Goal: Task Accomplishment & Management: Manage account settings

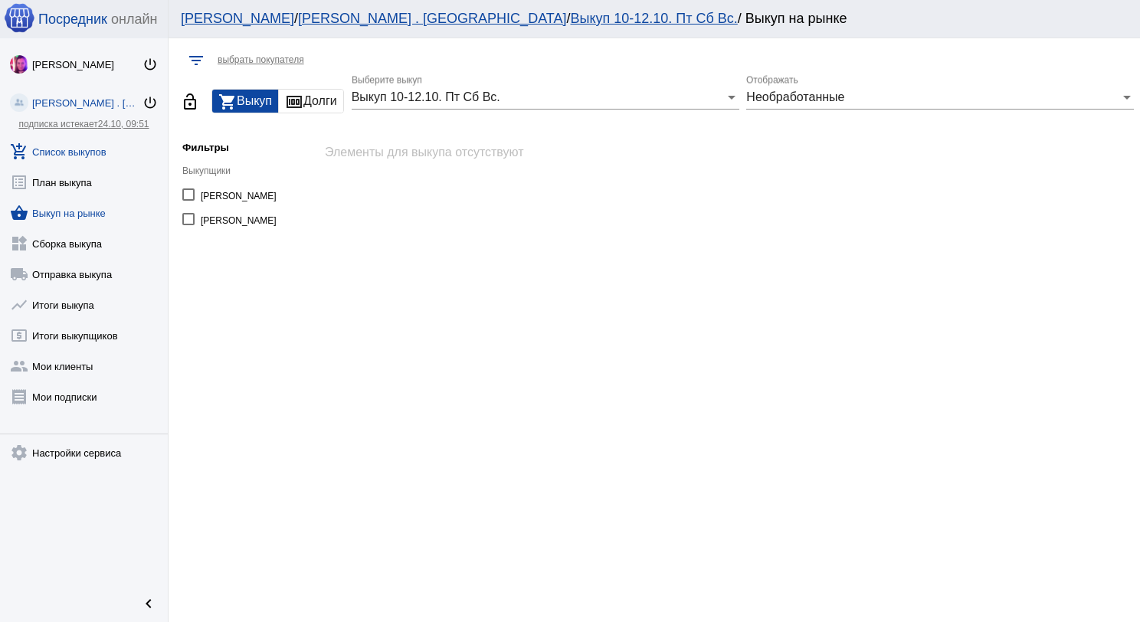
click at [87, 148] on link "add_shopping_cart Список выкупов" at bounding box center [84, 148] width 168 height 31
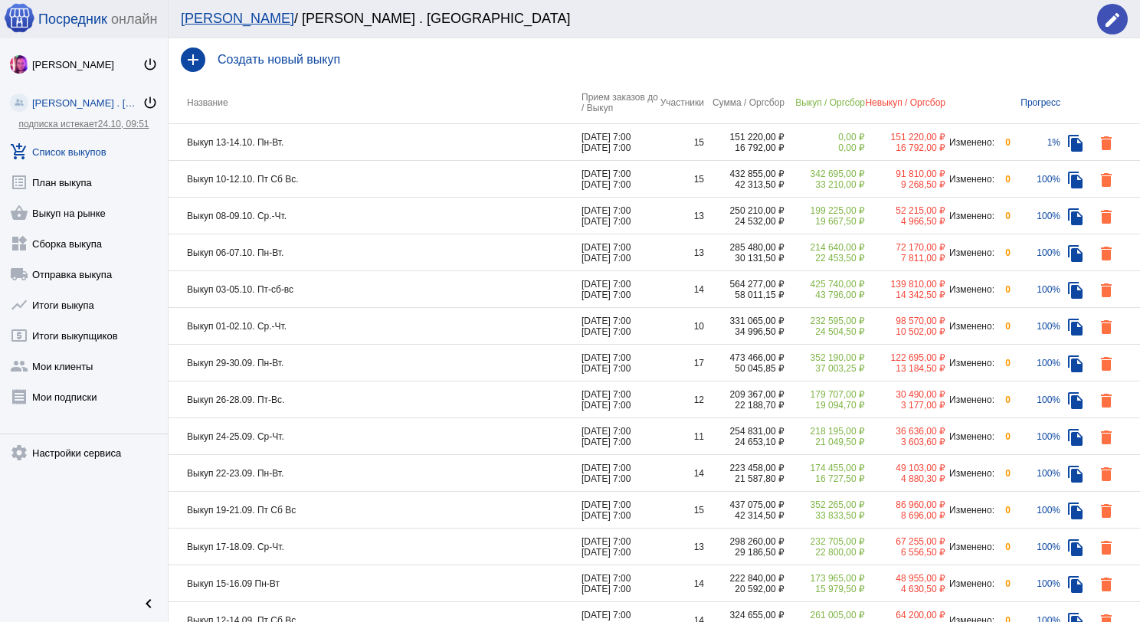
click at [446, 175] on td "Выкуп 10-12.10. Пт Сб Вс." at bounding box center [375, 179] width 413 height 37
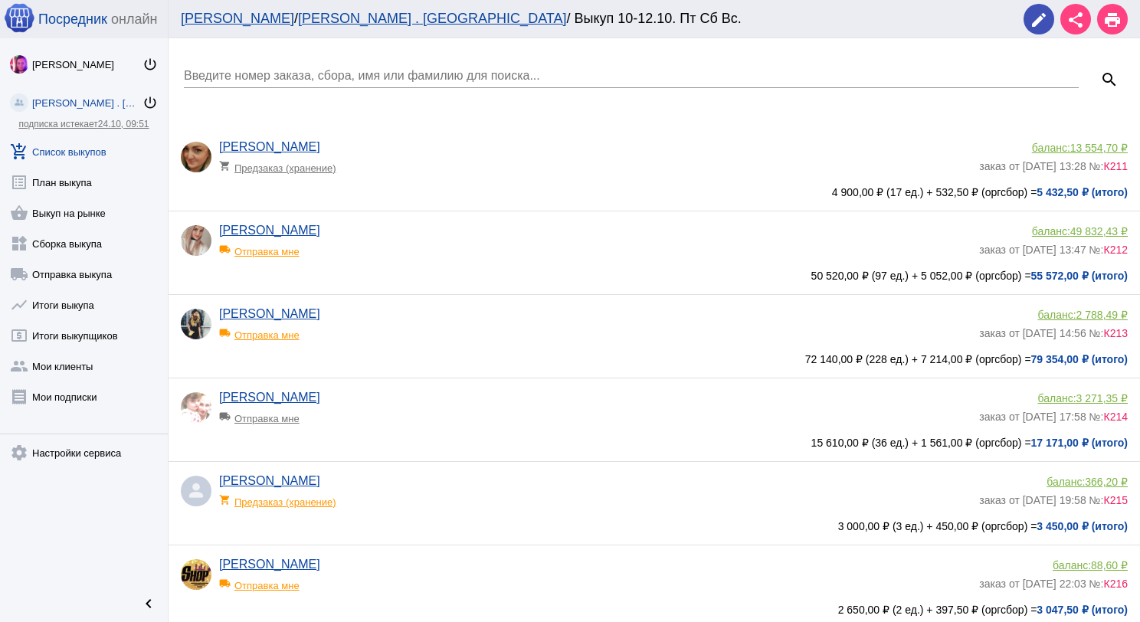
click at [601, 165] on app-delivery-type "shopping_cart Предзаказ (хранение)" at bounding box center [595, 164] width 752 height 20
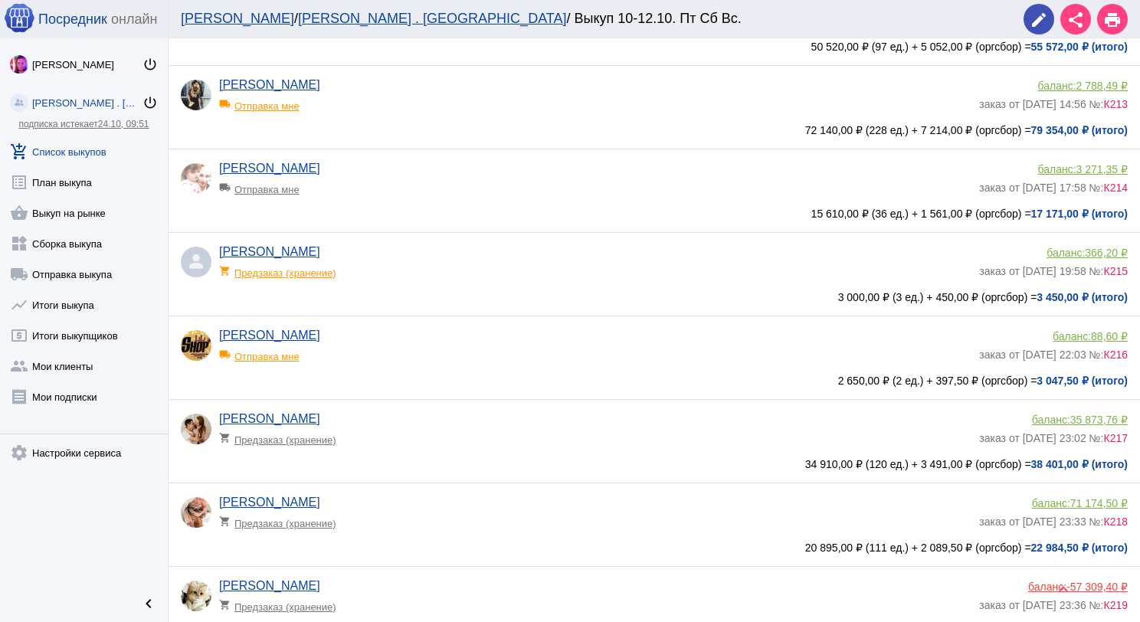
scroll to position [230, 0]
click at [280, 280] on div "[PERSON_NAME] shopping_cart Предзаказ (хранение)" at bounding box center [599, 264] width 760 height 41
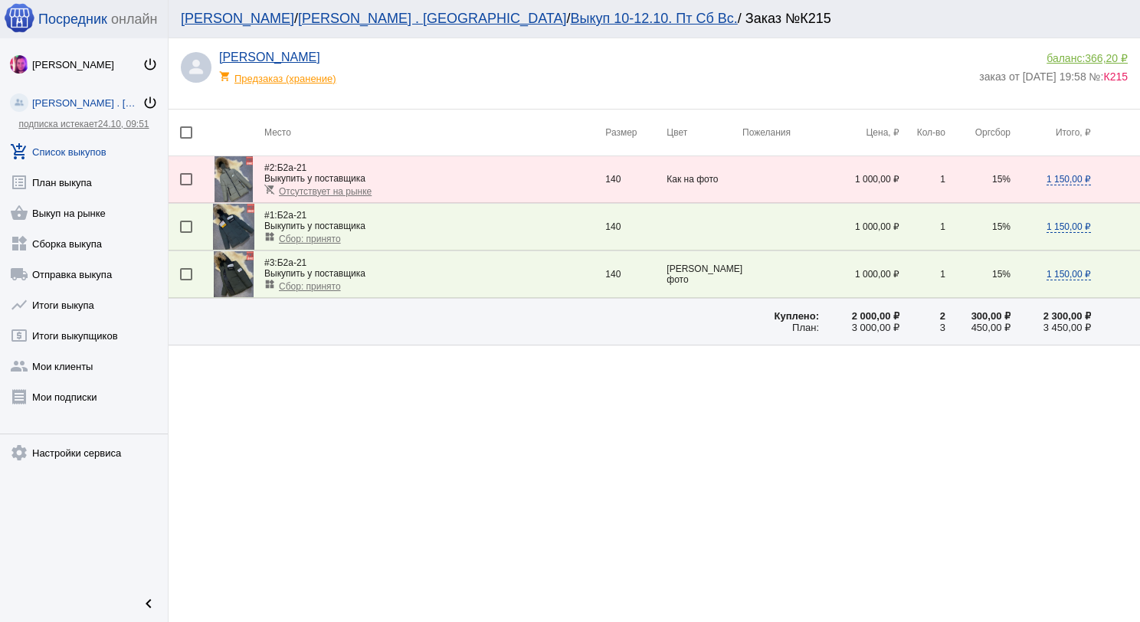
click at [263, 75] on div "shopping_cart Предзаказ (хранение)" at bounding box center [282, 74] width 126 height 20
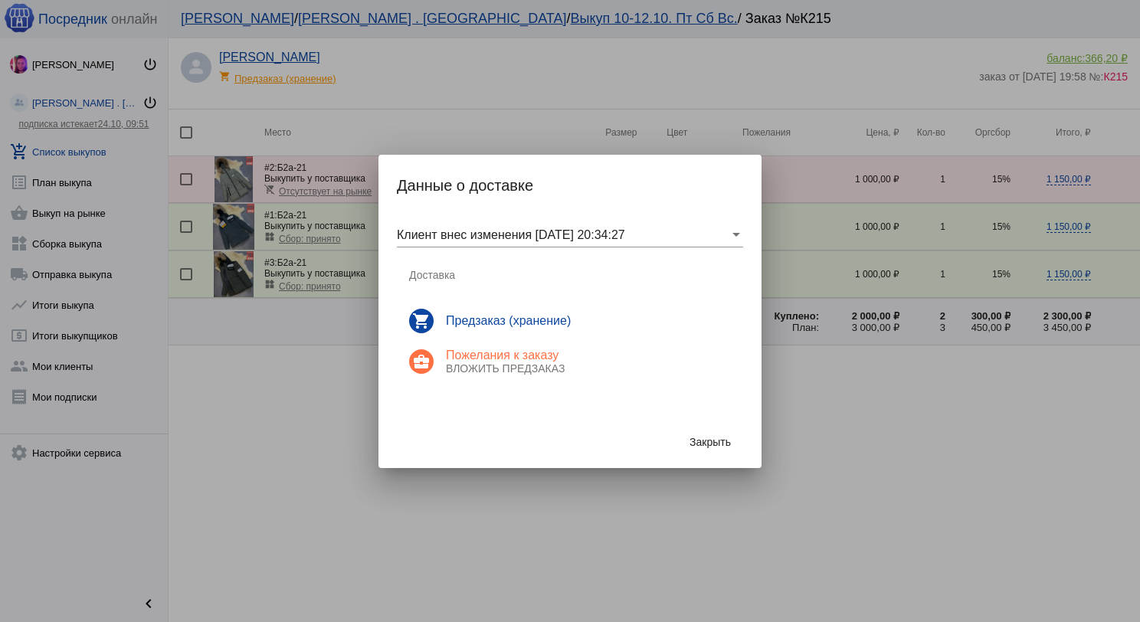
click at [709, 426] on div "Закрыть" at bounding box center [570, 442] width 346 height 52
click at [720, 433] on button "Закрыть" at bounding box center [710, 442] width 66 height 28
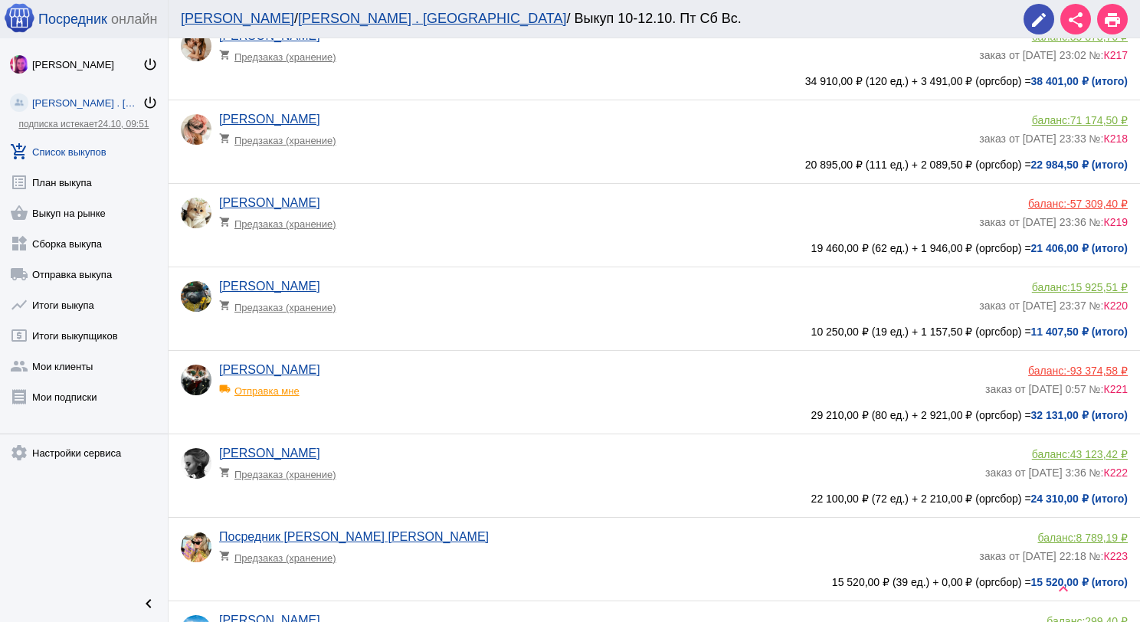
scroll to position [613, 0]
click at [508, 298] on app-delivery-type "shopping_cart Предзаказ (хранение)" at bounding box center [595, 303] width 752 height 20
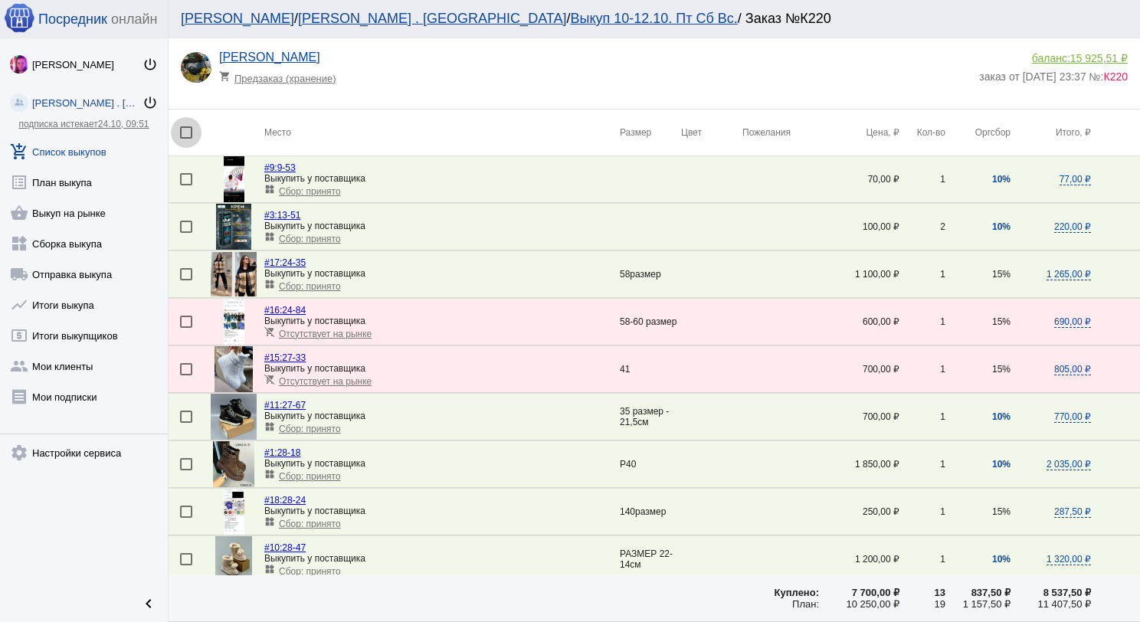
click at [185, 128] on div at bounding box center [186, 132] width 12 height 12
click at [185, 139] on input "checkbox" at bounding box center [185, 139] width 1 height 1
checkbox input "true"
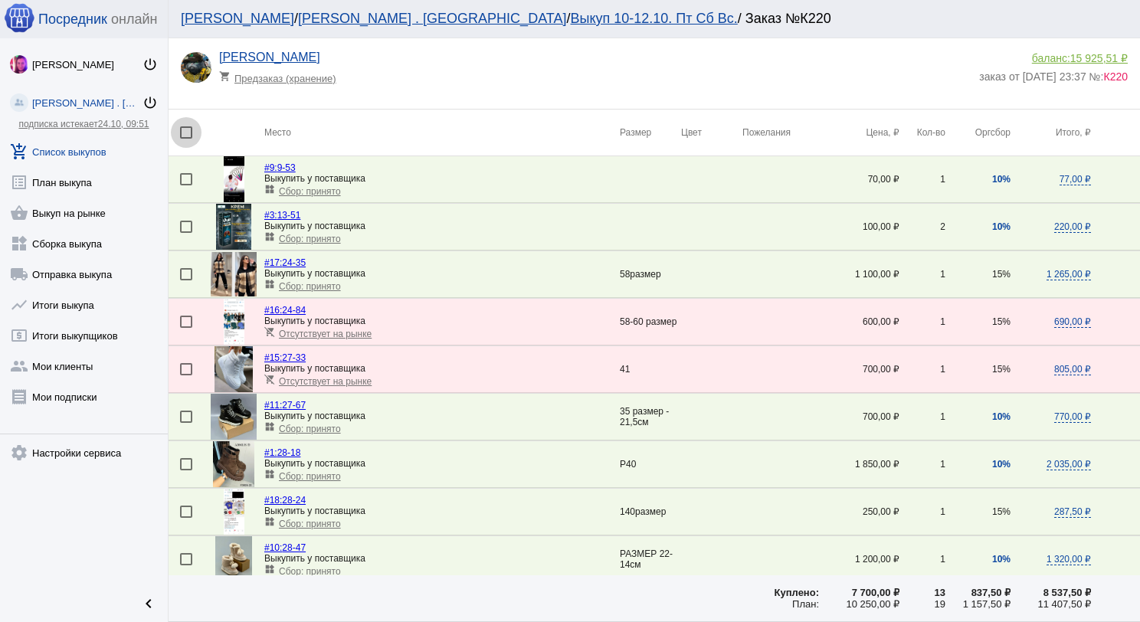
checkbox input "true"
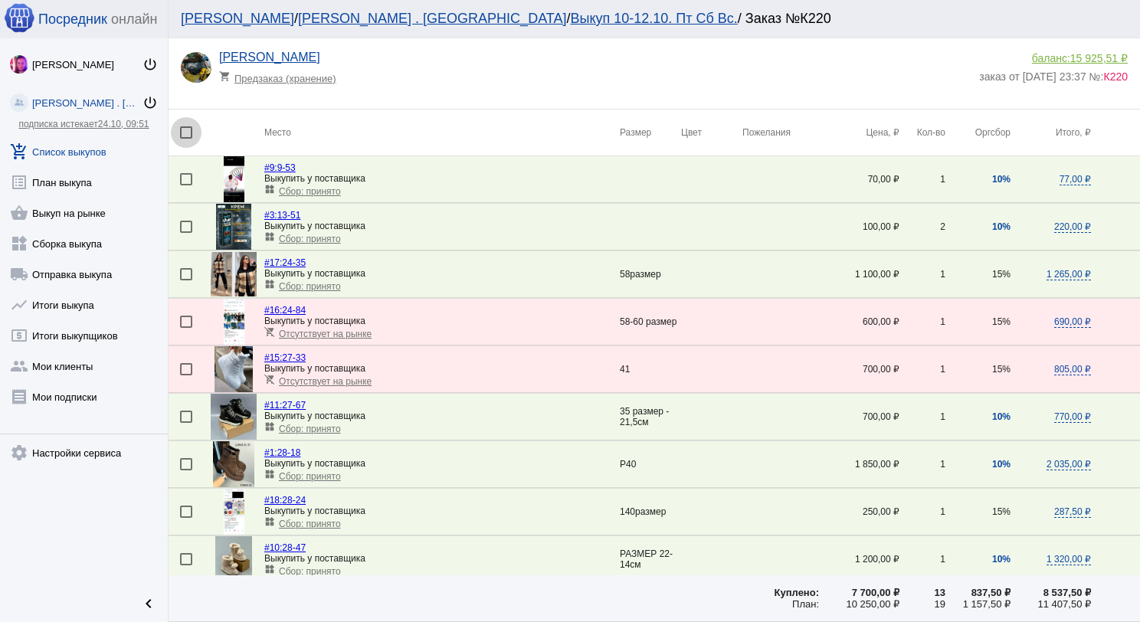
checkbox input "true"
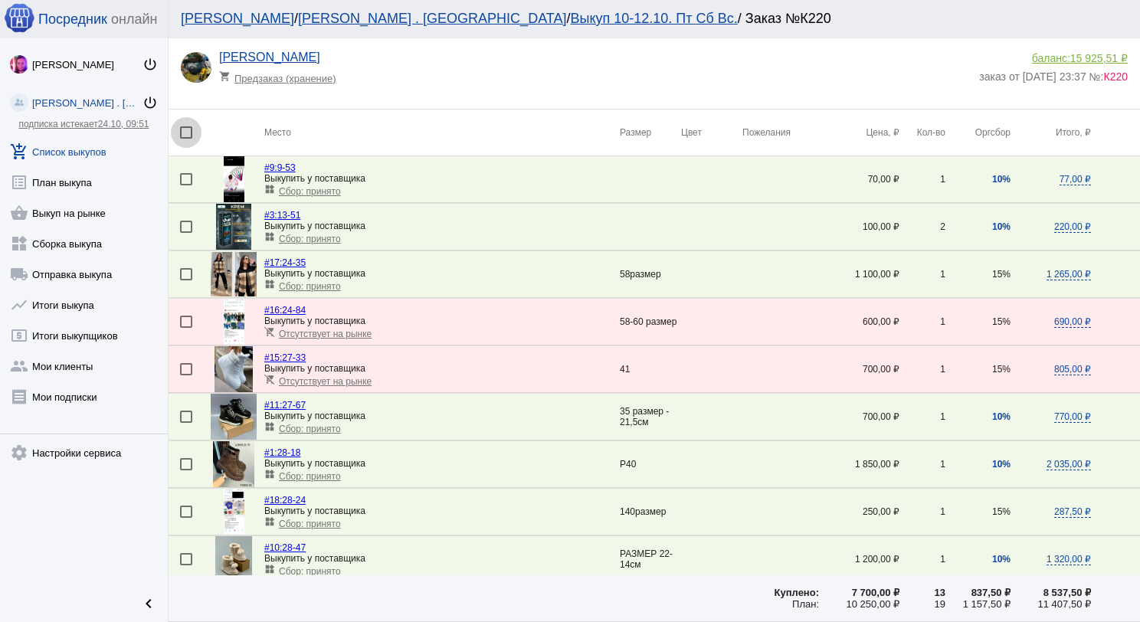
checkbox input "true"
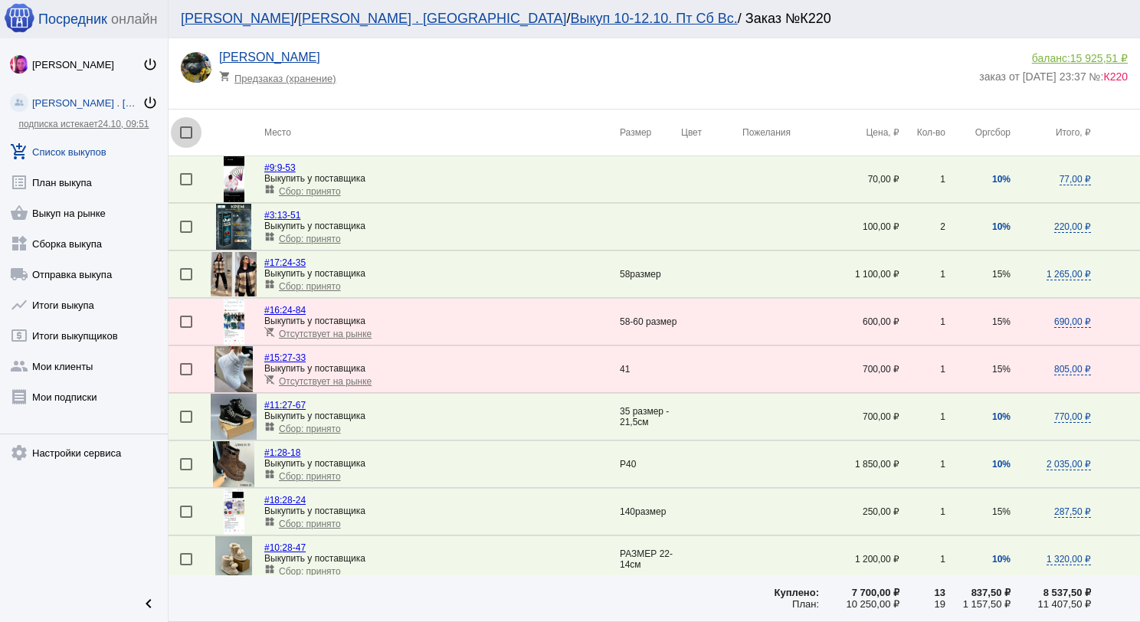
checkbox input "true"
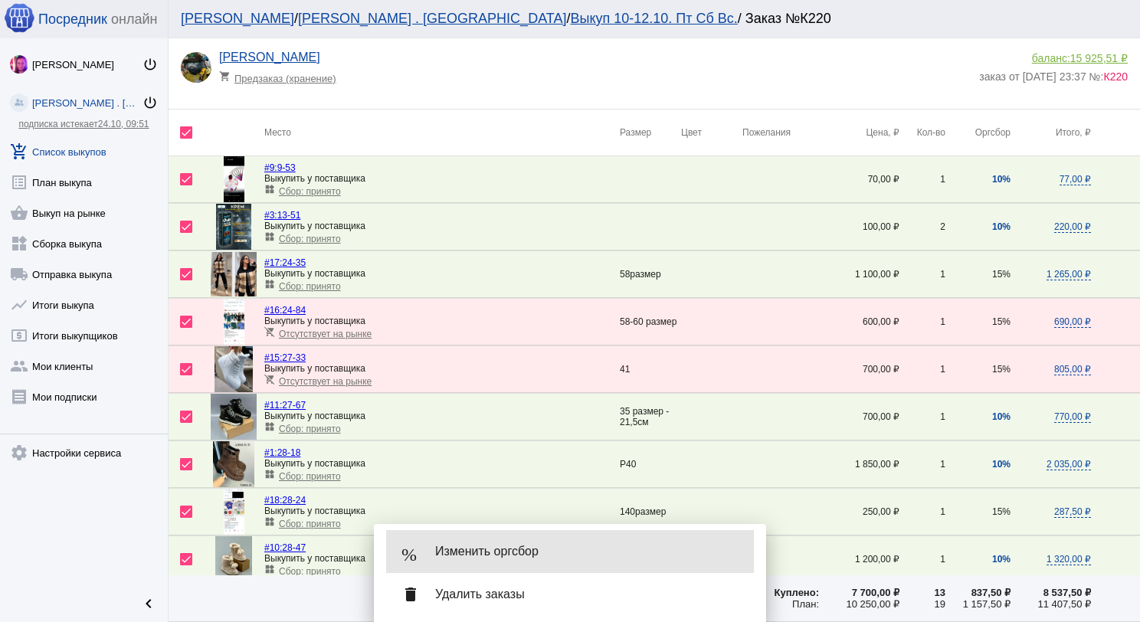
click at [549, 536] on div "% Изменить оргсбор" at bounding box center [570, 551] width 368 height 43
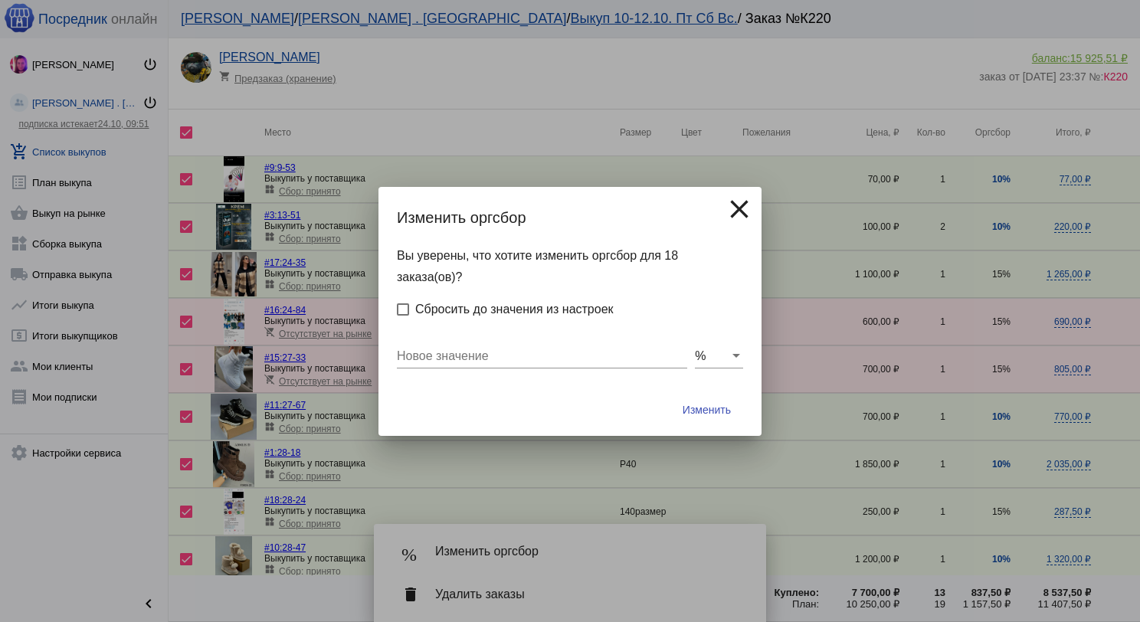
click at [506, 354] on input "Новое значение" at bounding box center [542, 356] width 290 height 14
type input "10"
click at [670, 396] on button "Изменить" at bounding box center [706, 410] width 73 height 28
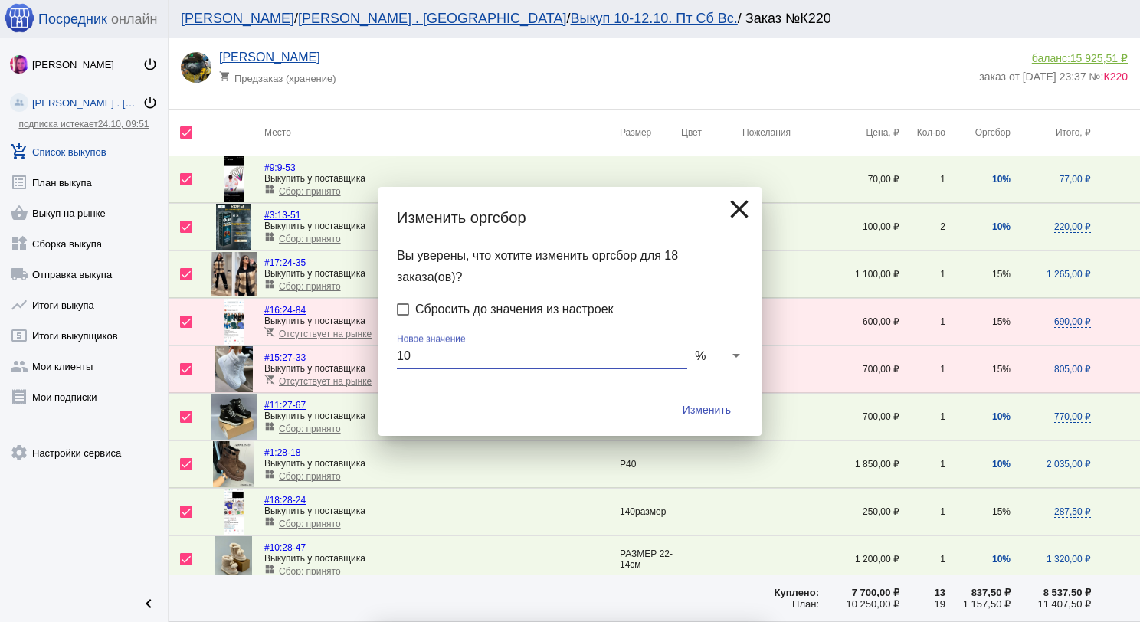
checkbox input "false"
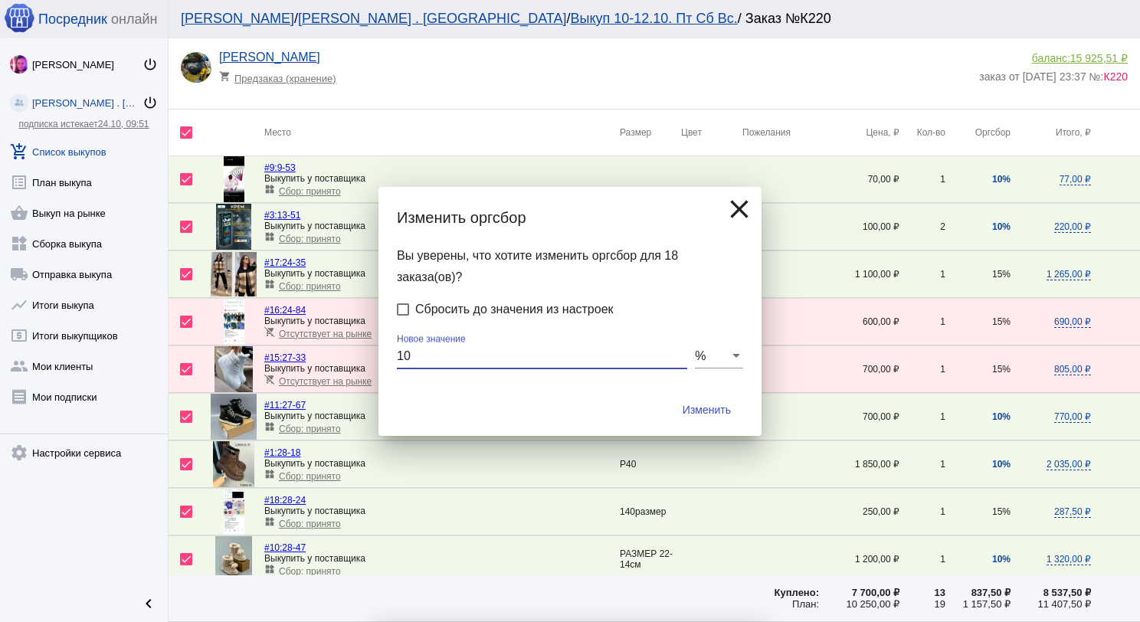
checkbox input "false"
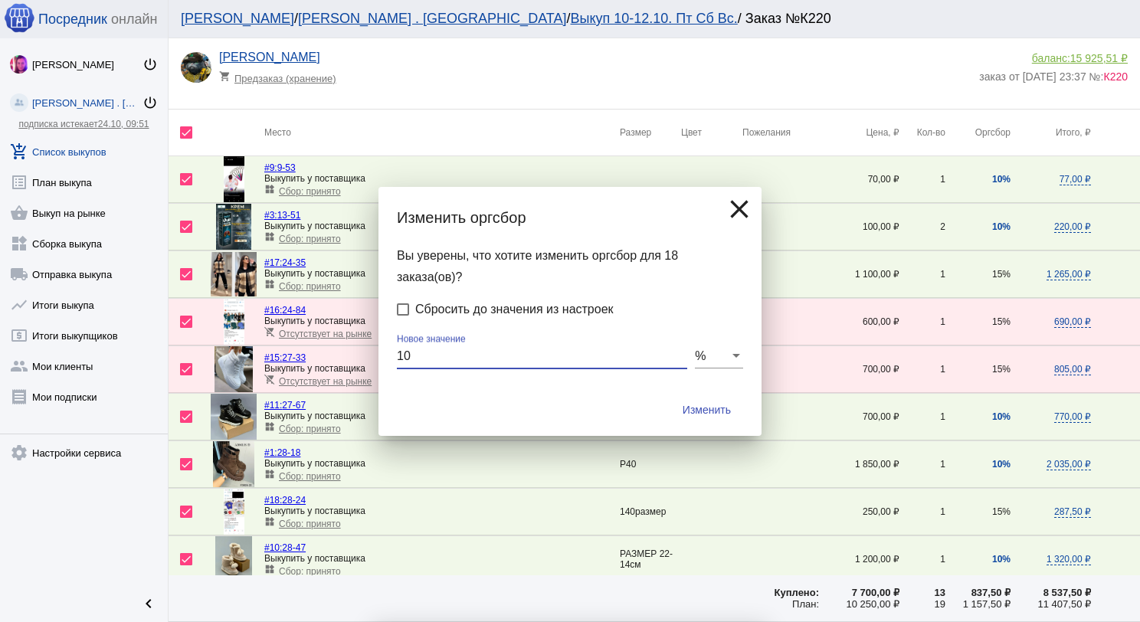
checkbox input "false"
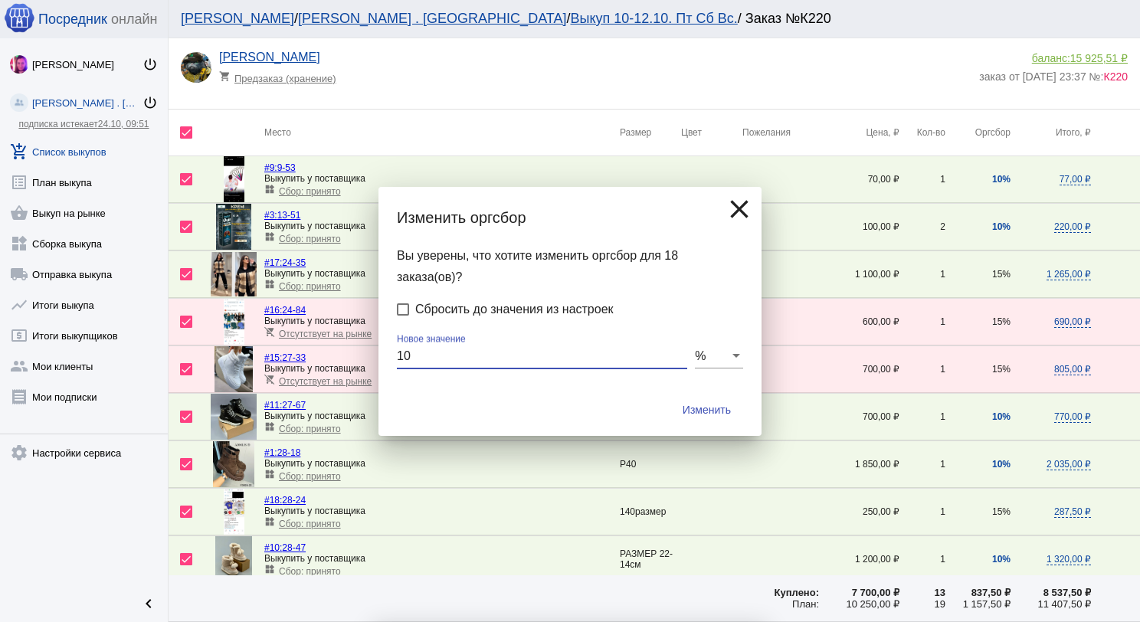
checkbox input "false"
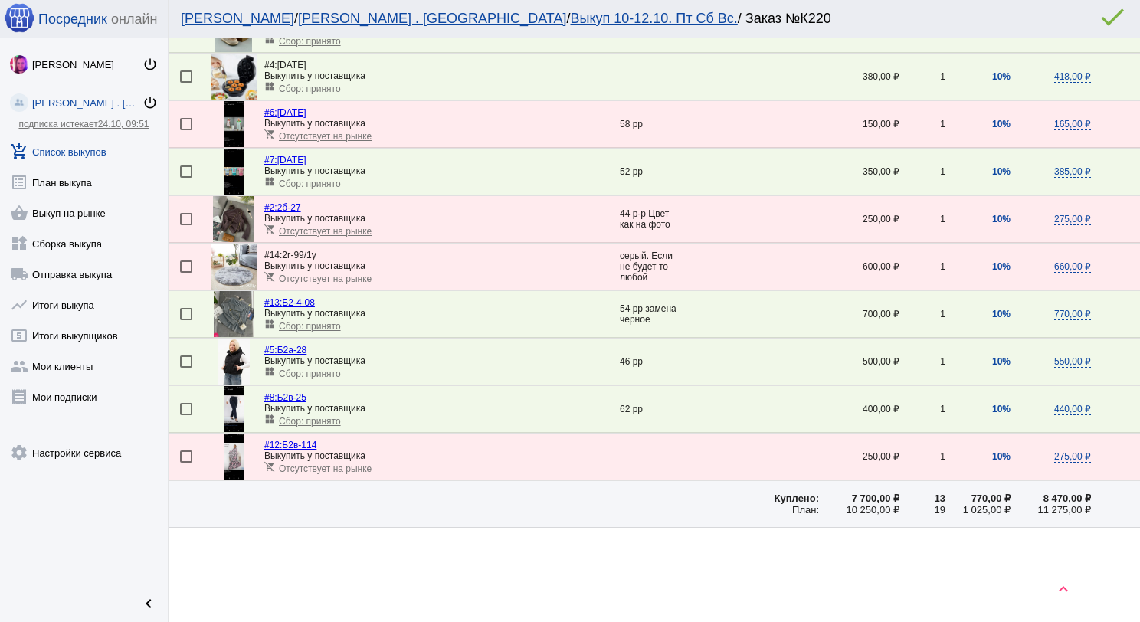
scroll to position [545, 0]
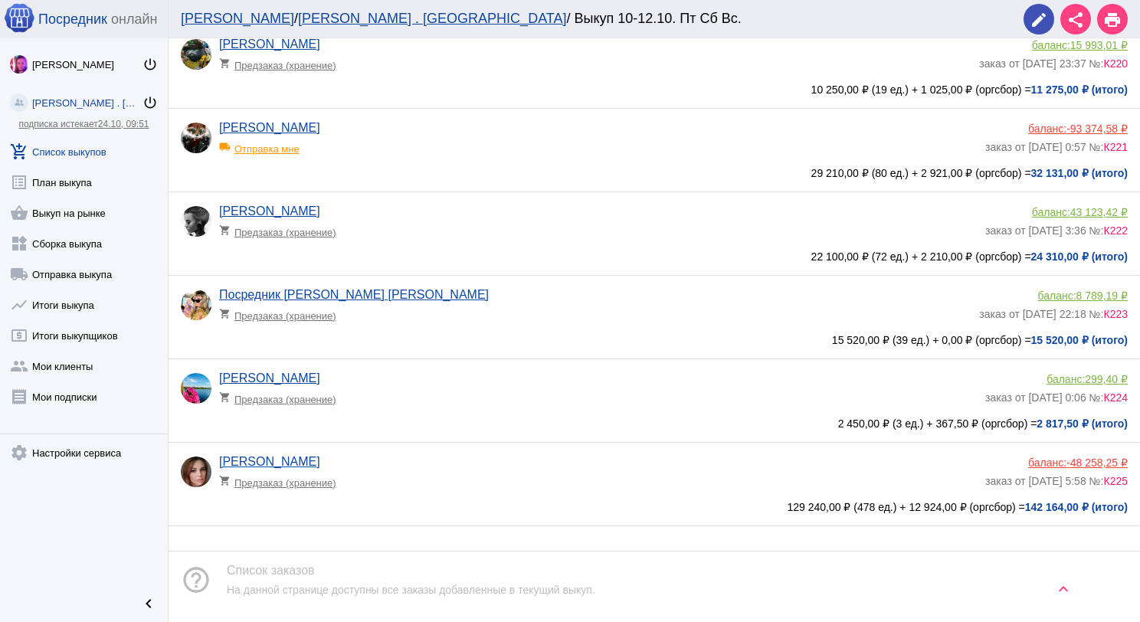
scroll to position [908, 0]
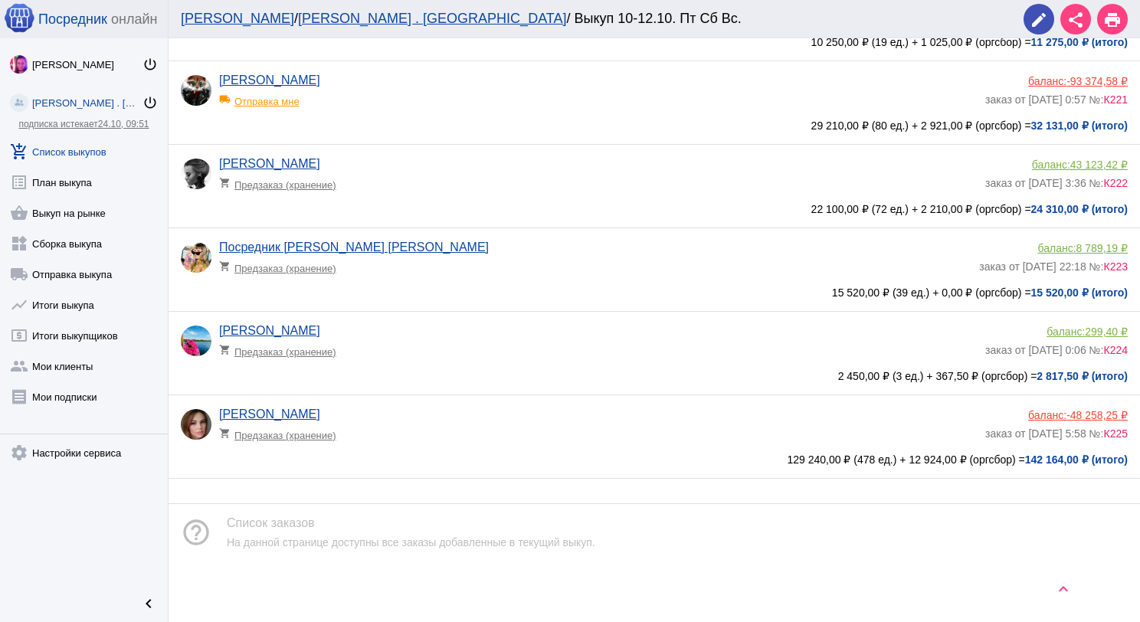
click at [513, 322] on div "[PERSON_NAME] shopping_cart Предзаказ (хранение) баланс: 299,40 ₽ заказ от [DAT…" at bounding box center [654, 353] width 971 height 83
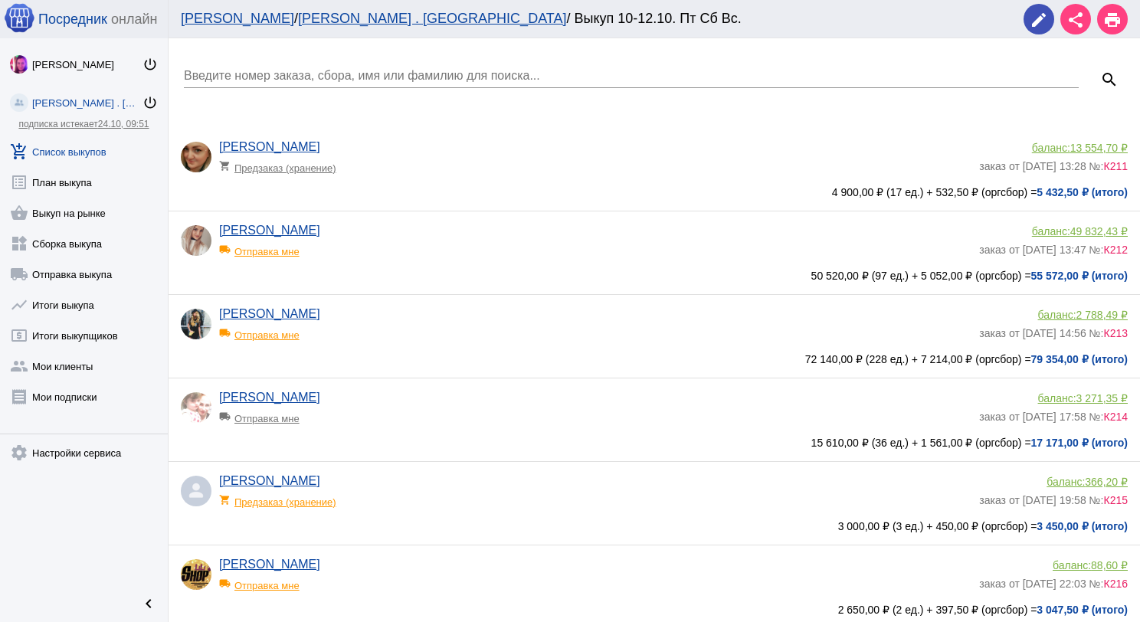
click at [99, 146] on link "add_shopping_cart Список выкупов" at bounding box center [84, 148] width 168 height 31
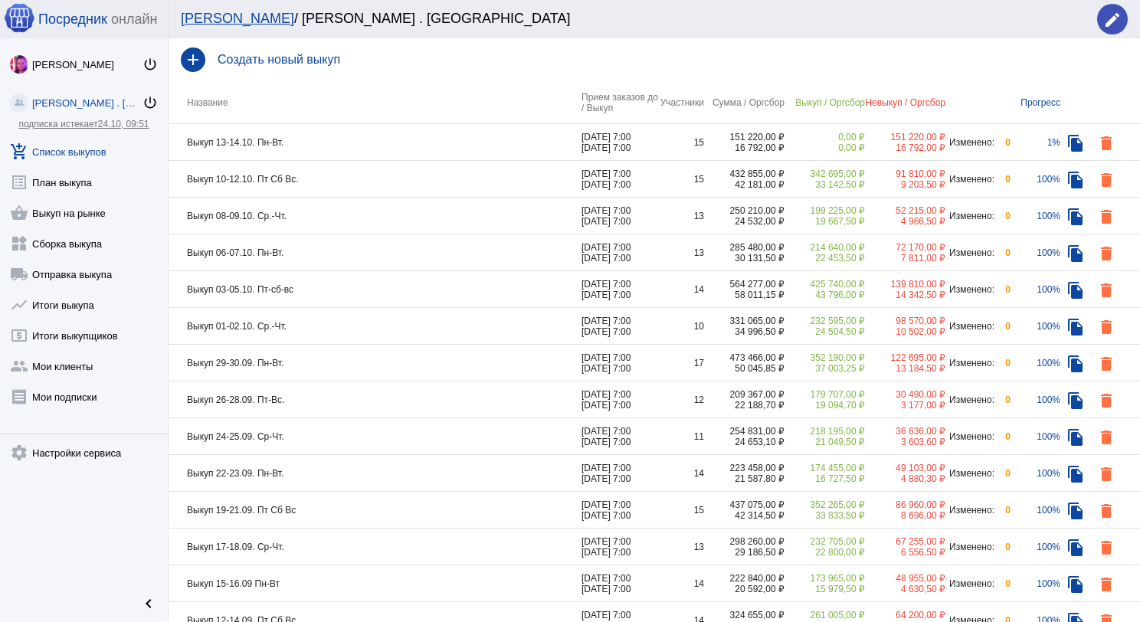
click at [434, 145] on td "Выкуп 13-14.10. Пн-Вт." at bounding box center [375, 142] width 413 height 37
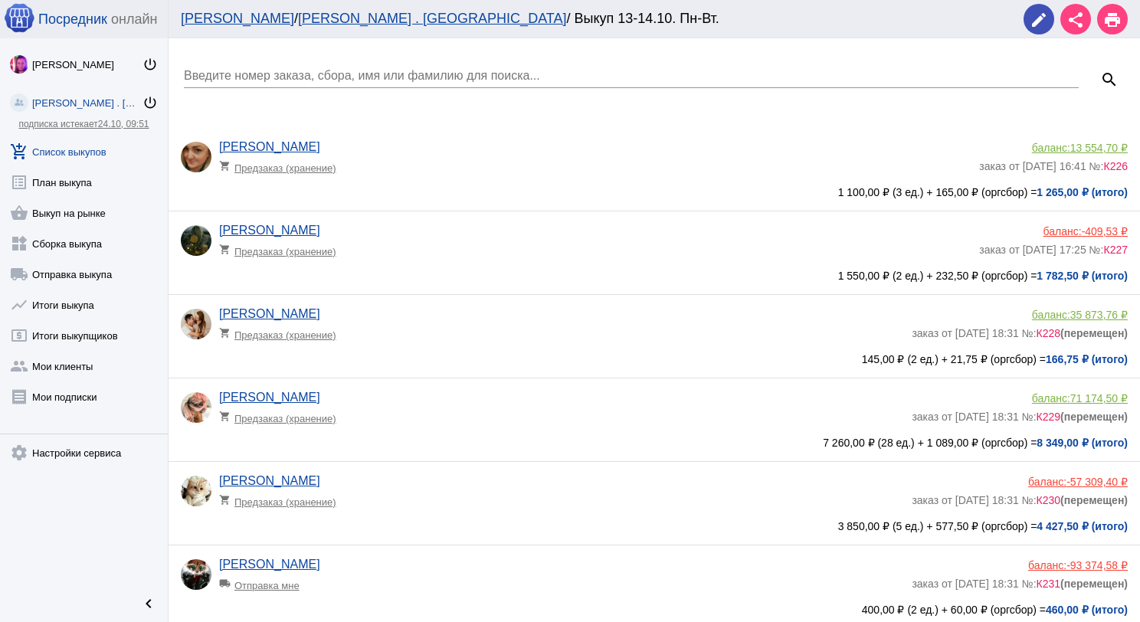
click at [444, 251] on app-delivery-type "shopping_cart Предзаказ (хранение)" at bounding box center [595, 247] width 752 height 20
click at [305, 226] on link "[PERSON_NAME]" at bounding box center [269, 230] width 101 height 13
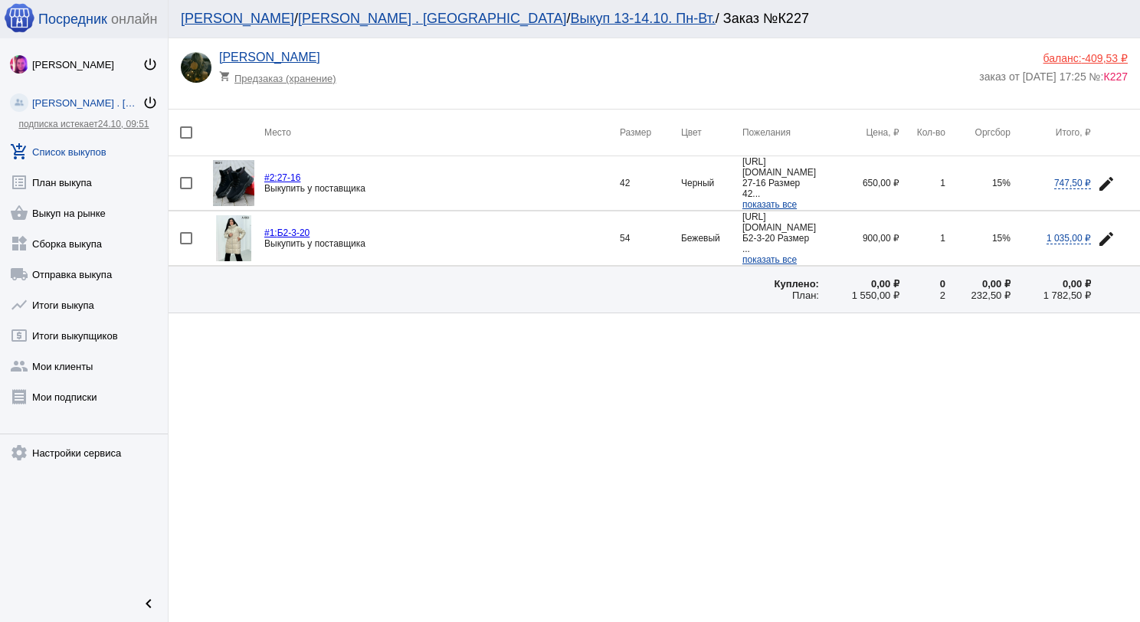
click at [1091, 52] on span "-409,53 ₽" at bounding box center [1105, 58] width 46 height 12
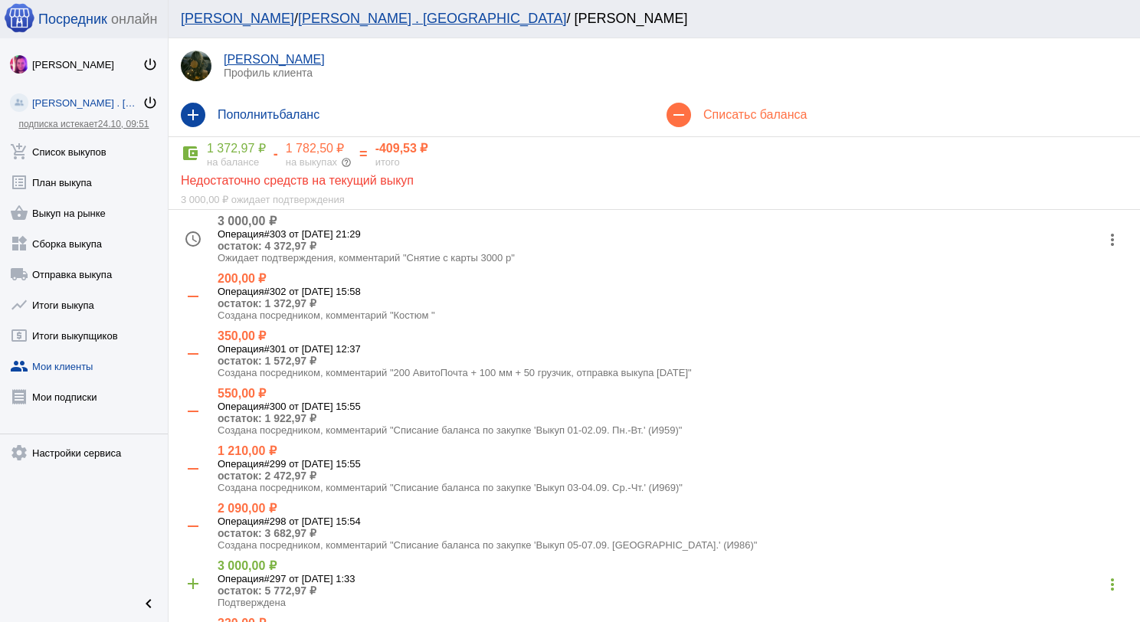
click at [1100, 235] on mat-icon "more_vert" at bounding box center [1112, 239] width 25 height 25
click at [1075, 270] on button "receipt Просмотр чека" at bounding box center [1051, 278] width 129 height 37
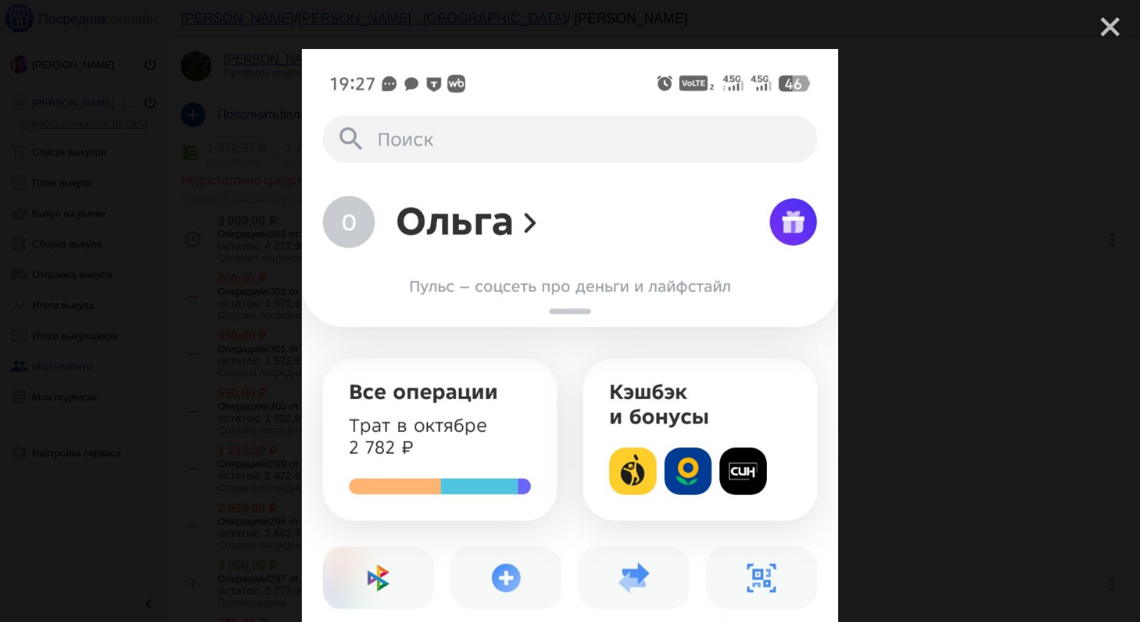
click at [1097, 30] on mat-icon "close" at bounding box center [1104, 20] width 18 height 18
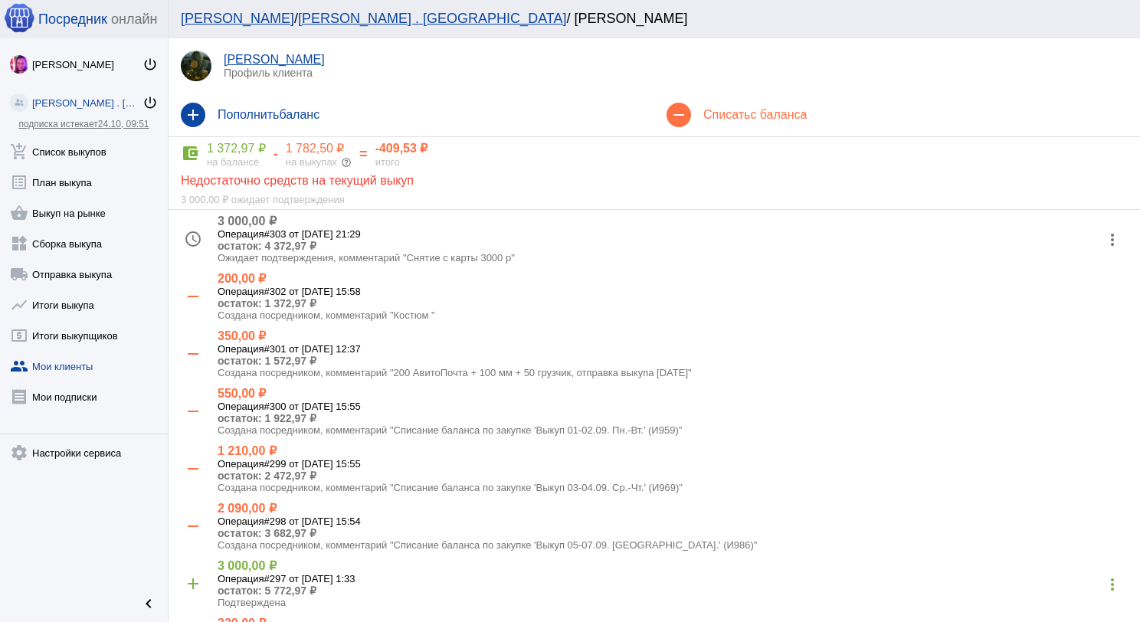
click at [1100, 241] on mat-icon "more_vert" at bounding box center [1112, 239] width 25 height 25
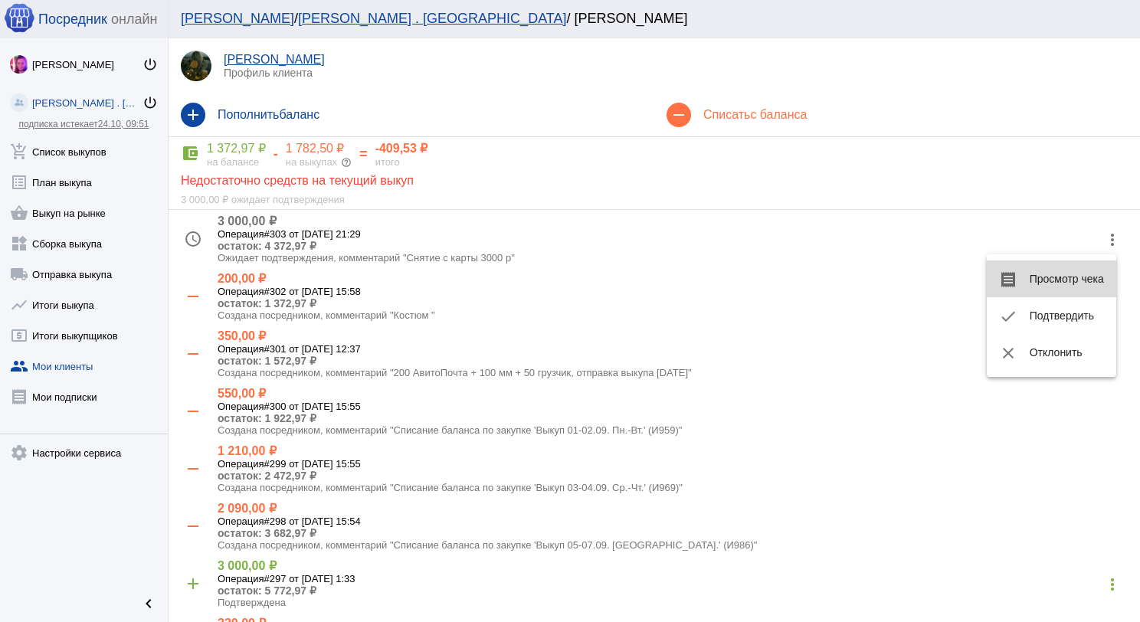
click at [1060, 263] on button "receipt Просмотр чека" at bounding box center [1051, 278] width 129 height 37
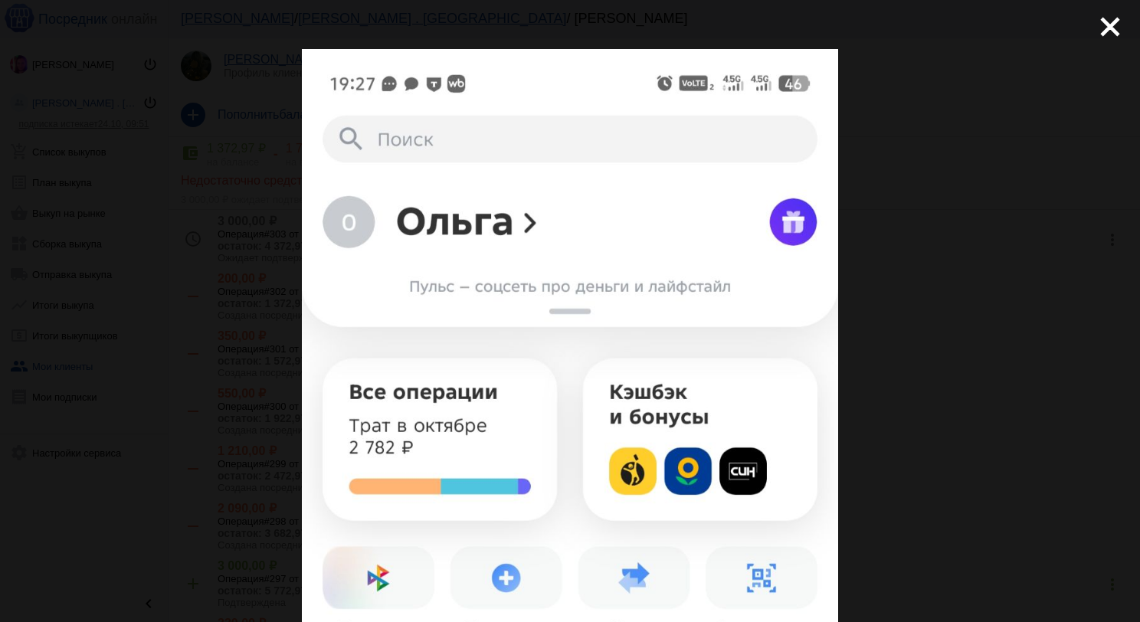
click at [1100, 44] on div "close get_app скачать" at bounding box center [570, 546] width 1140 height 1092
click at [1108, 30] on mat-icon "close" at bounding box center [1104, 20] width 18 height 18
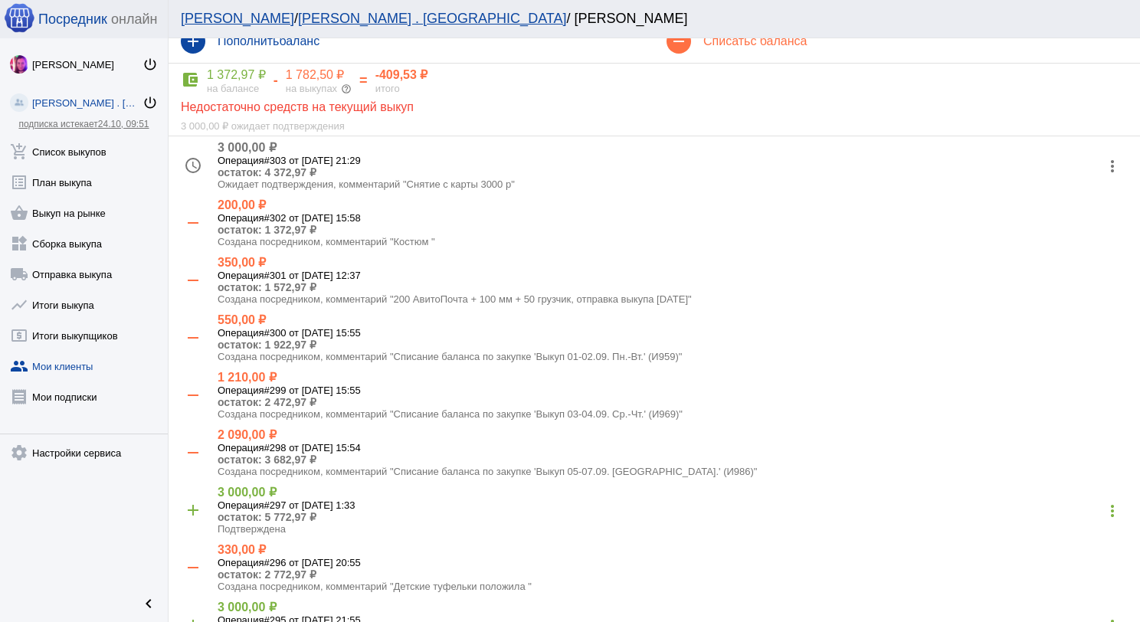
scroll to position [77, 0]
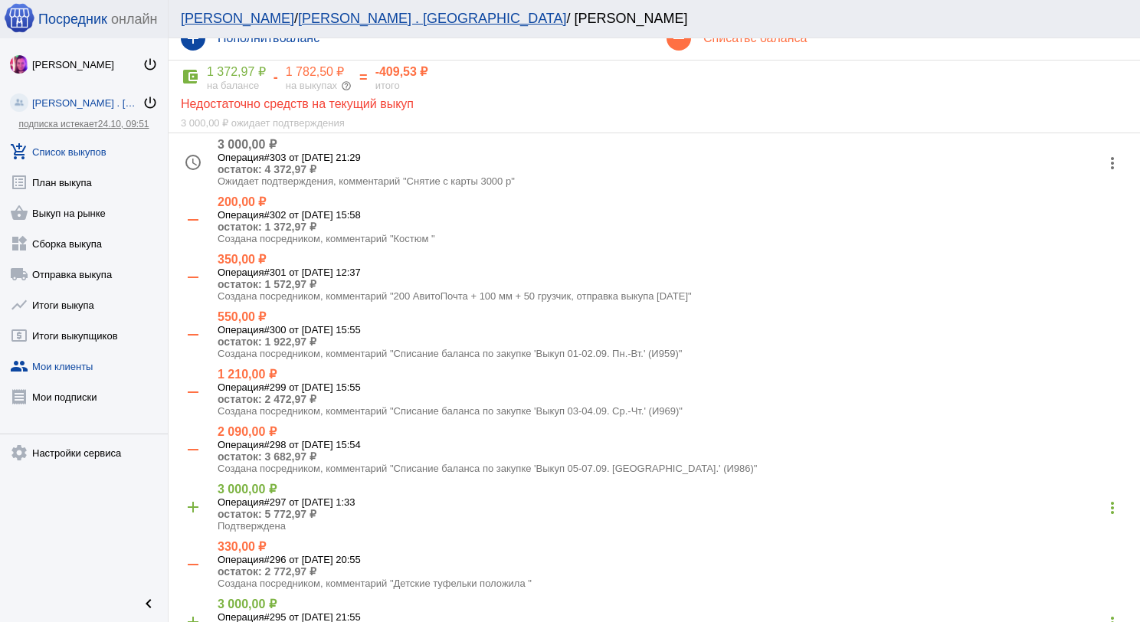
click at [89, 146] on link "add_shopping_cart Список выкупов" at bounding box center [84, 148] width 168 height 31
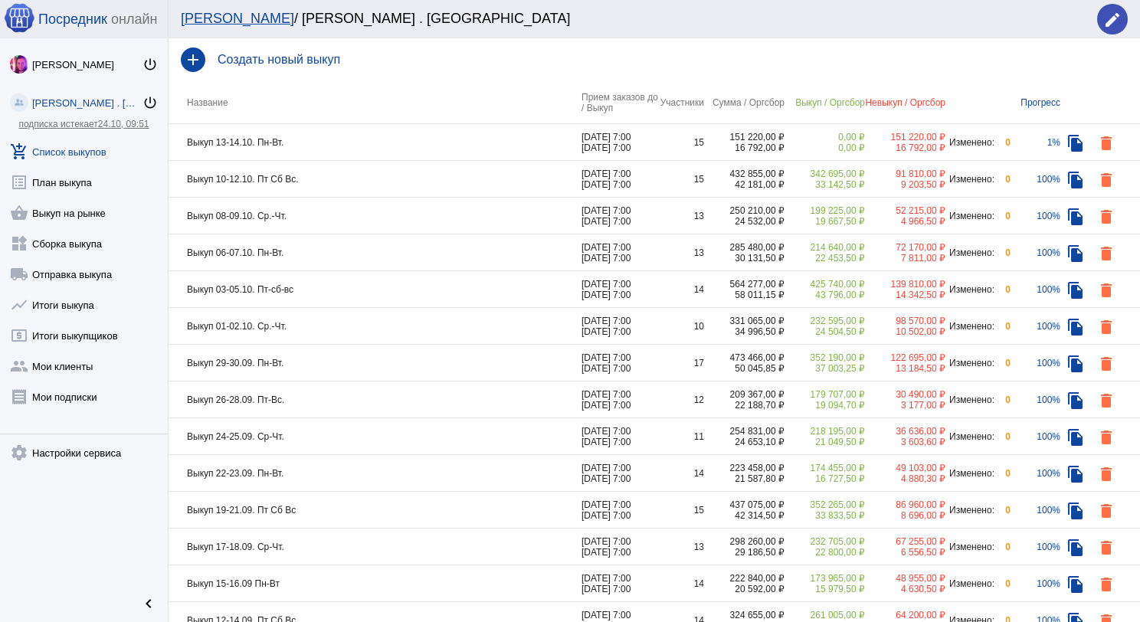
click at [386, 139] on td "Выкуп 13-14.10. Пн-Вт." at bounding box center [375, 142] width 413 height 37
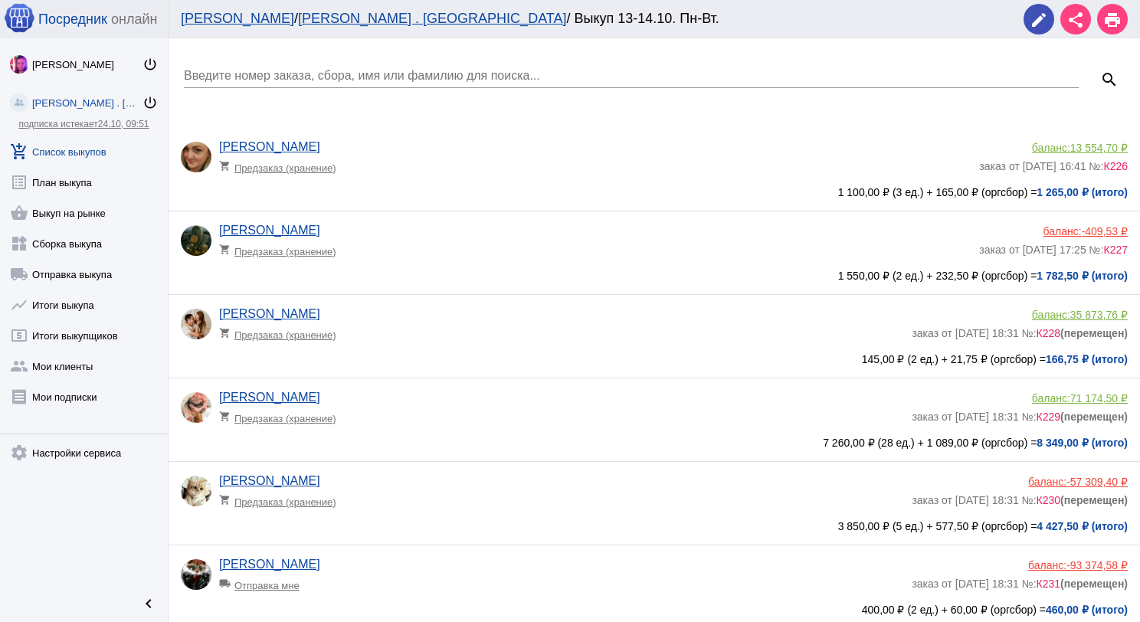
click at [472, 332] on app-delivery-type "shopping_cart Предзаказ (хранение)" at bounding box center [561, 331] width 685 height 20
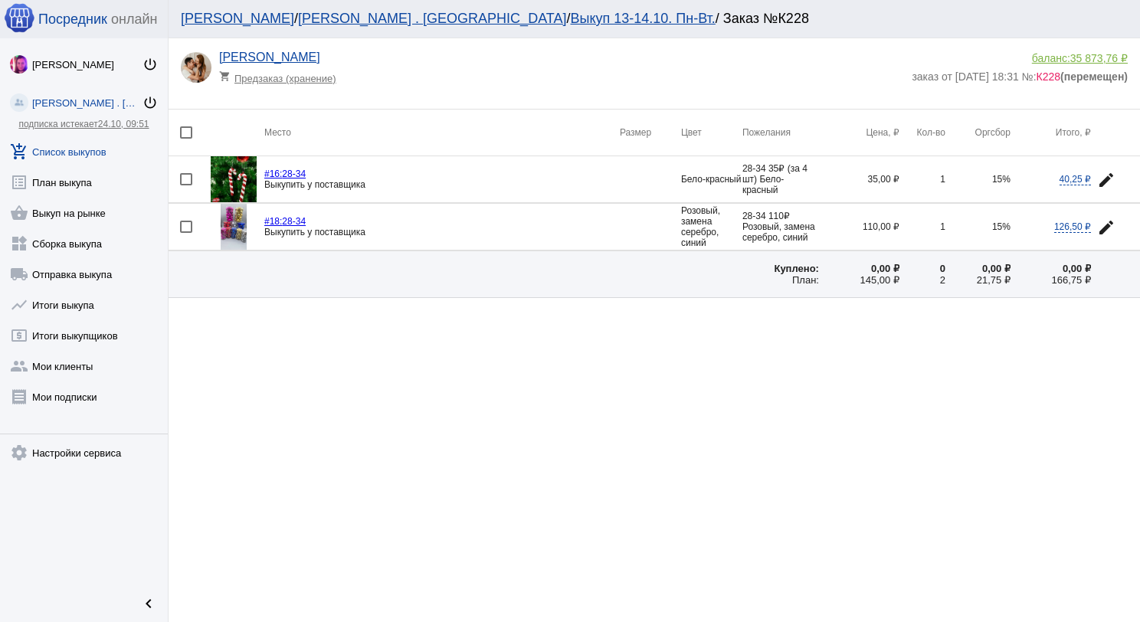
click at [190, 138] on div at bounding box center [186, 132] width 12 height 12
click at [186, 139] on input "checkbox" at bounding box center [185, 139] width 1 height 1
checkbox input "true"
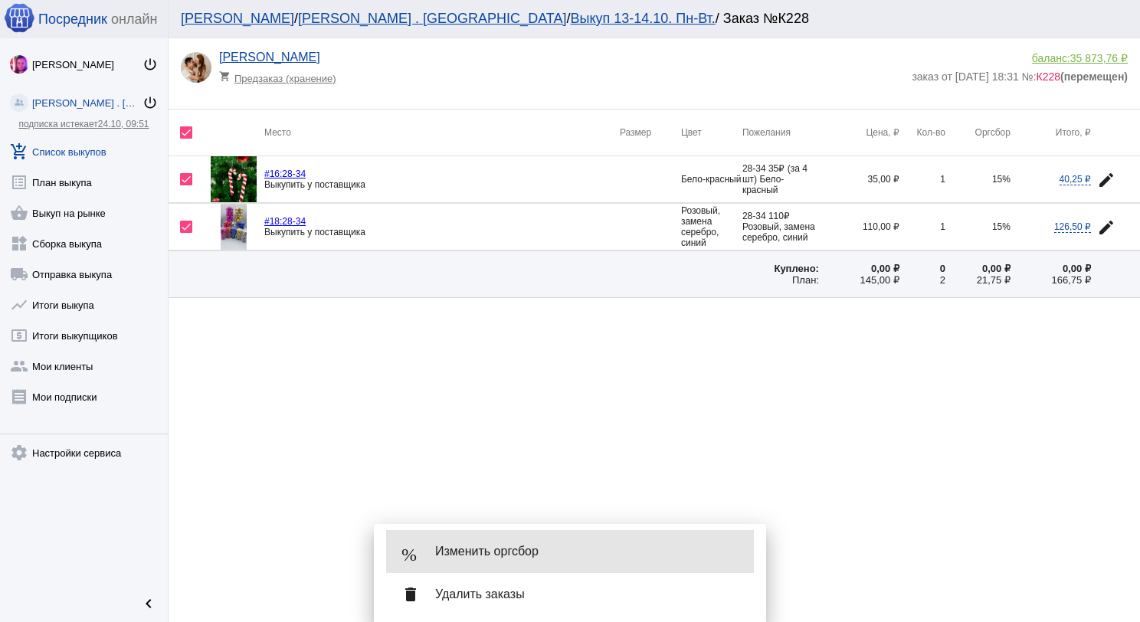
click at [539, 555] on span "Изменить оргсбор" at bounding box center [588, 551] width 306 height 15
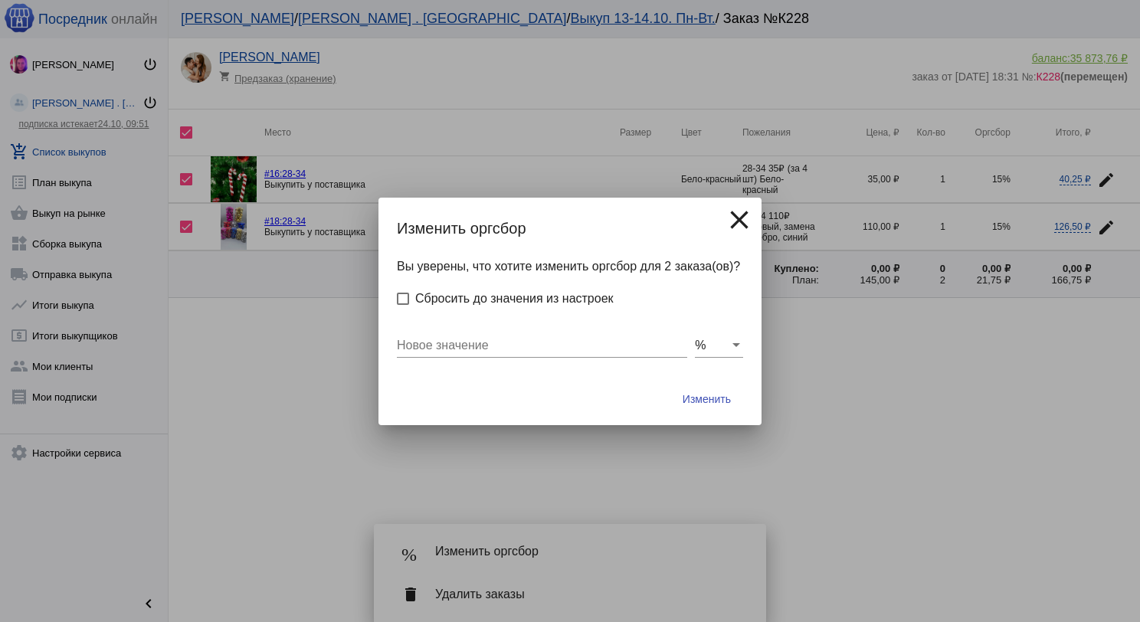
click at [512, 348] on input "Новое значение" at bounding box center [542, 346] width 290 height 14
type input "10"
click at [670, 385] on button "Изменить" at bounding box center [706, 399] width 73 height 28
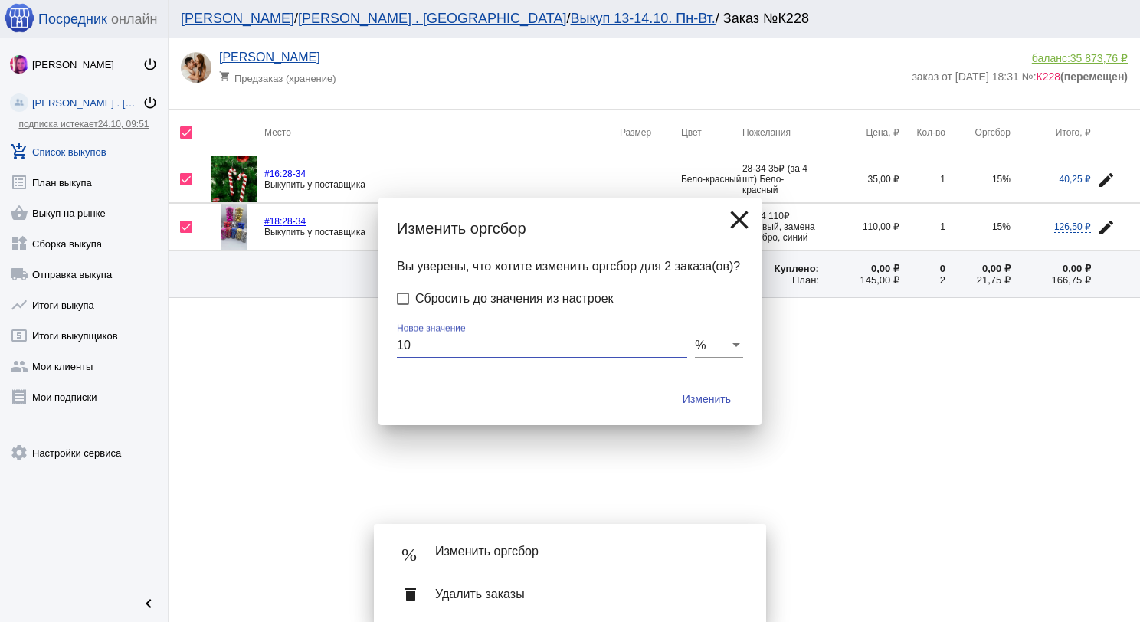
checkbox input "false"
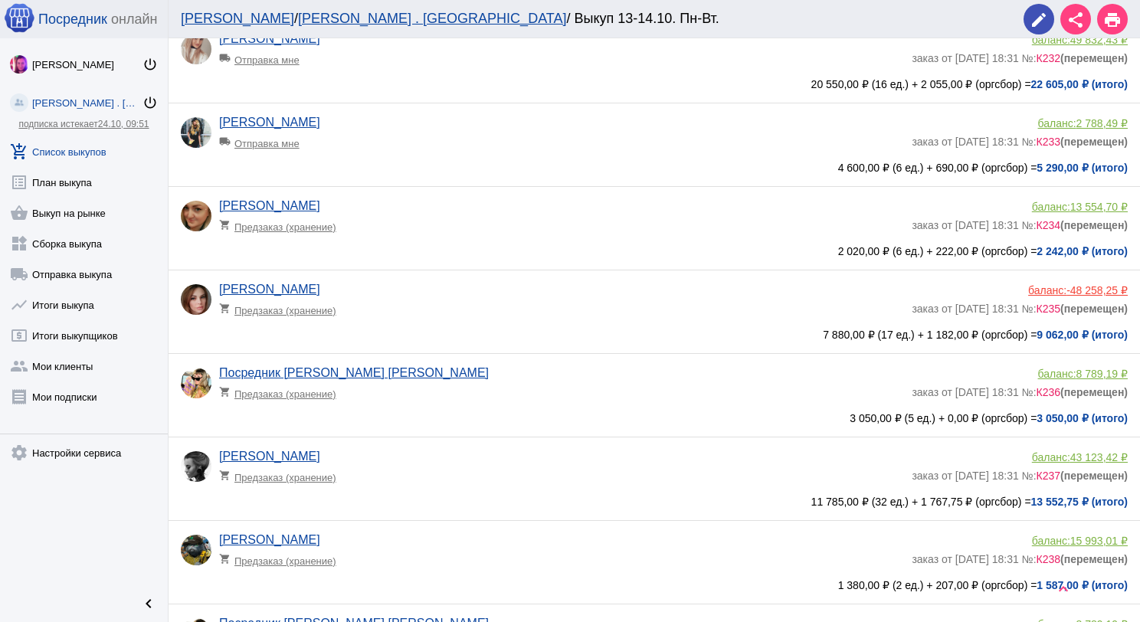
scroll to position [613, 0]
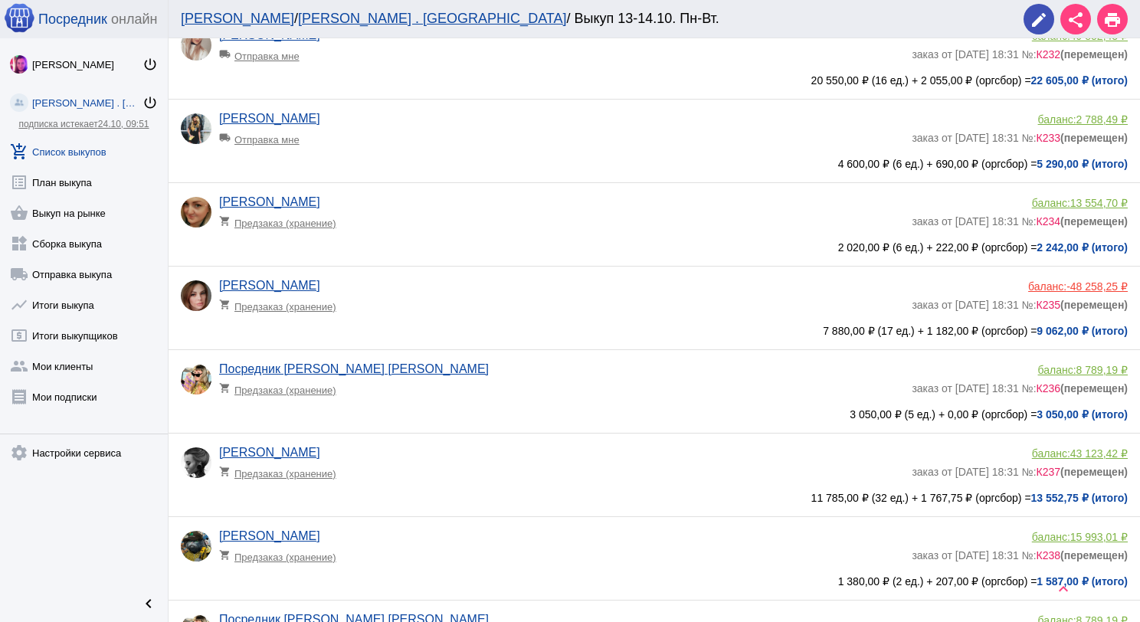
click at [467, 307] on app-delivery-type "shopping_cart Предзаказ (хранение)" at bounding box center [561, 303] width 685 height 20
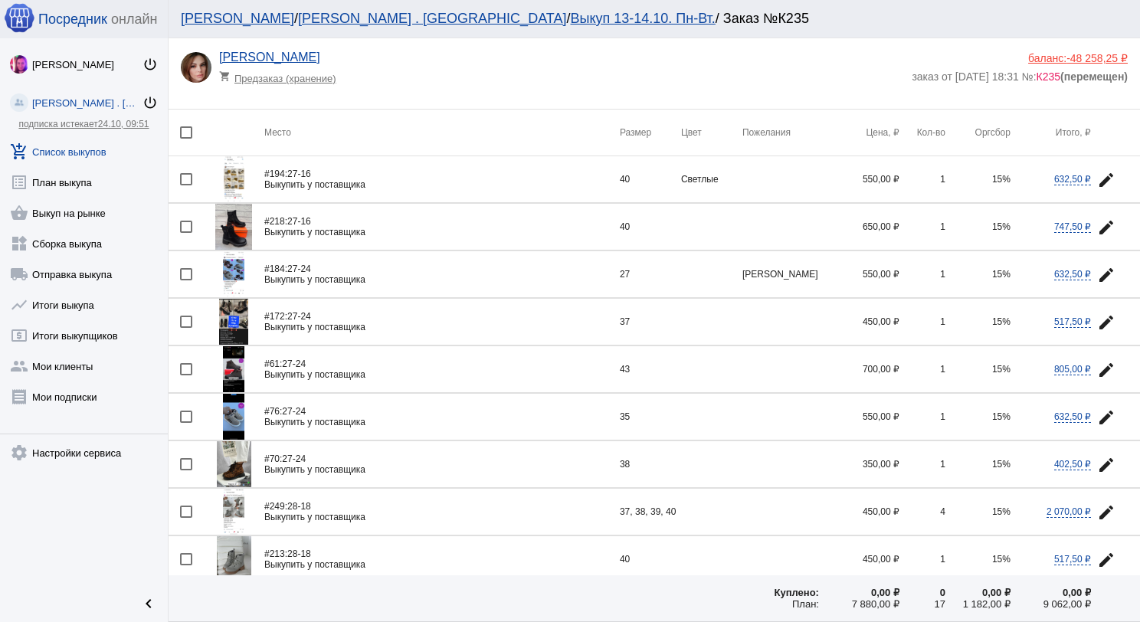
click at [185, 137] on div at bounding box center [186, 132] width 12 height 12
click at [185, 139] on input "checkbox" at bounding box center [185, 139] width 1 height 1
checkbox input "true"
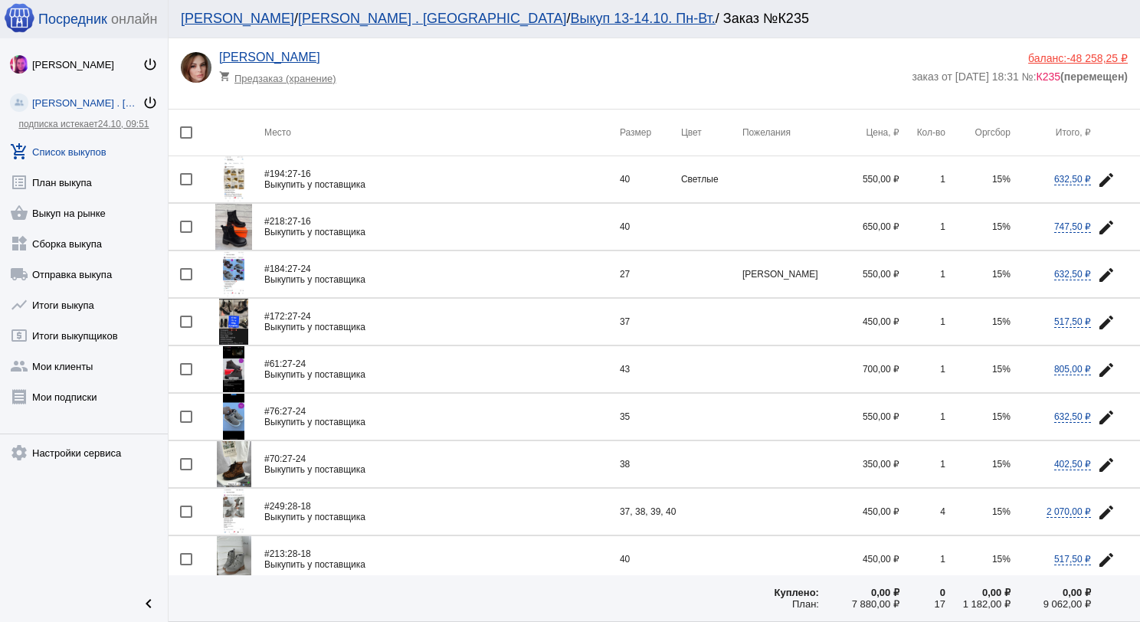
checkbox input "true"
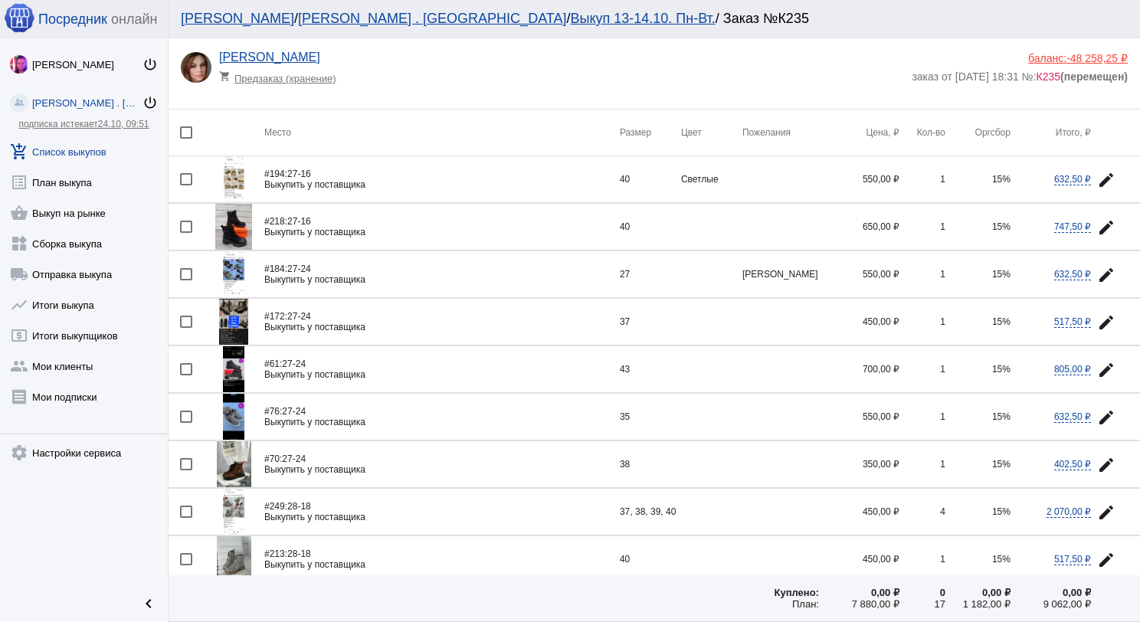
checkbox input "true"
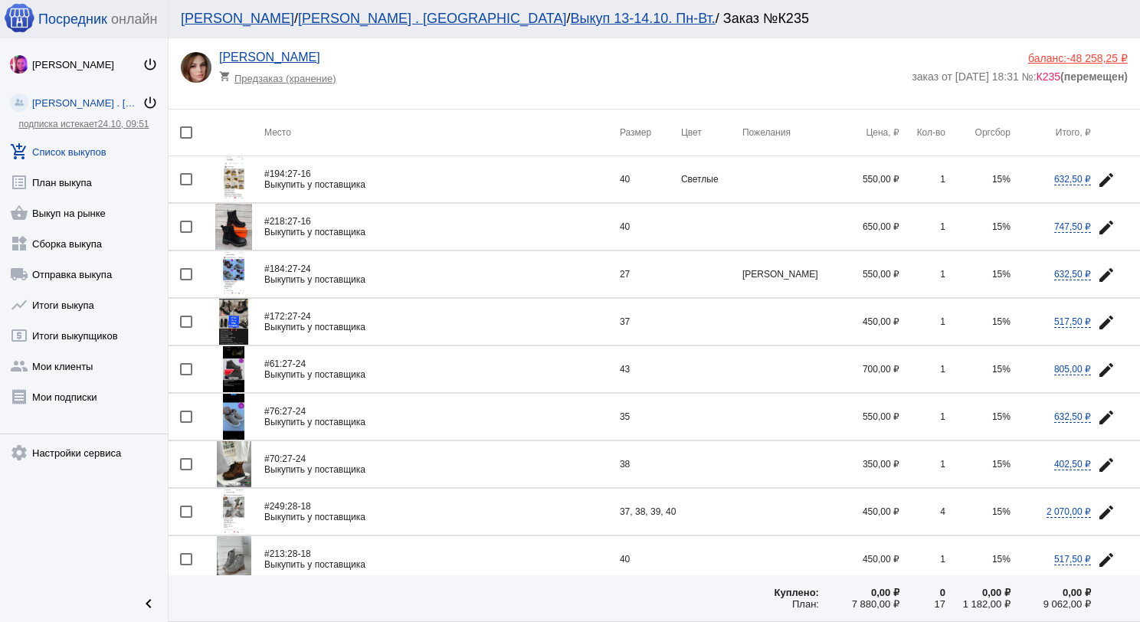
checkbox input "true"
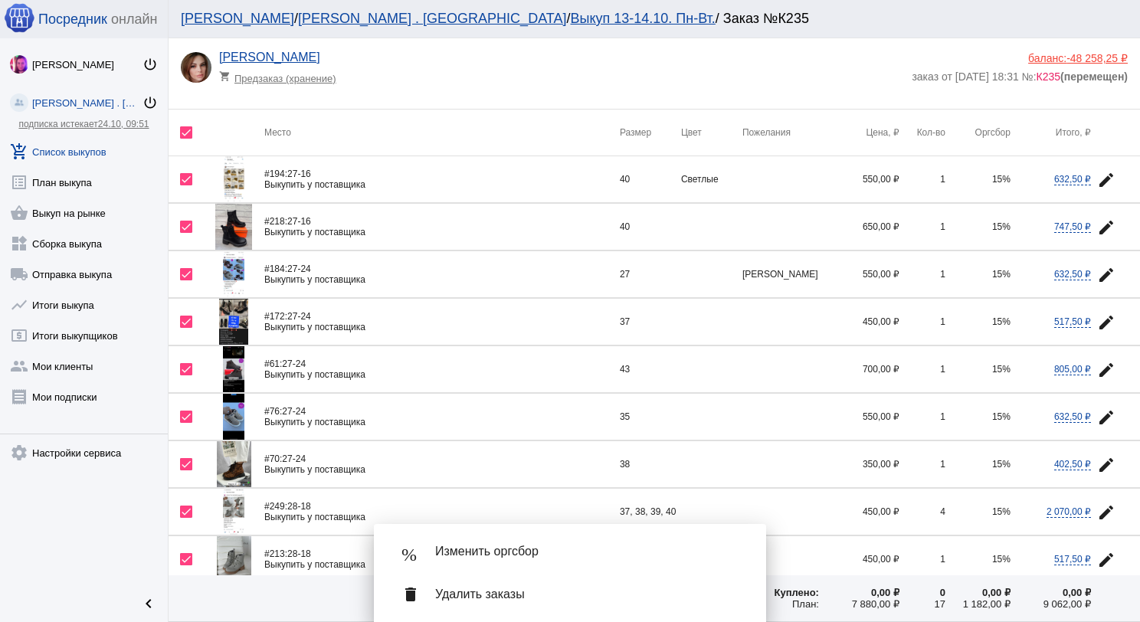
click at [502, 544] on span "Изменить оргсбор" at bounding box center [588, 551] width 306 height 15
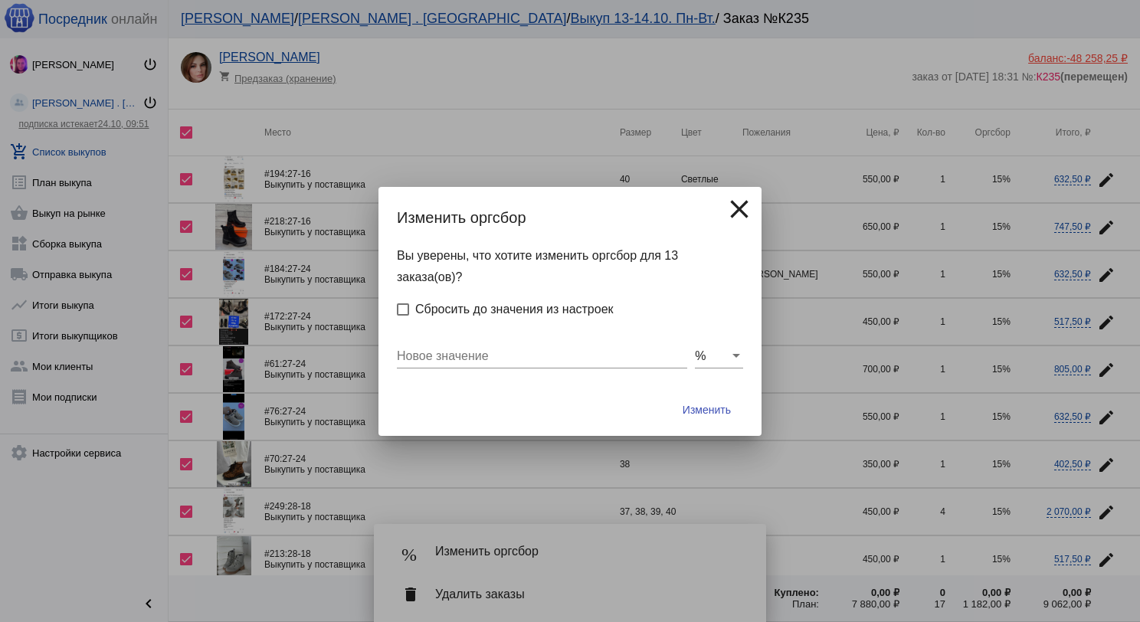
click at [453, 349] on input "Новое значение" at bounding box center [542, 356] width 290 height 14
type input "10"
click at [670, 396] on button "Изменить" at bounding box center [706, 410] width 73 height 28
checkbox input "false"
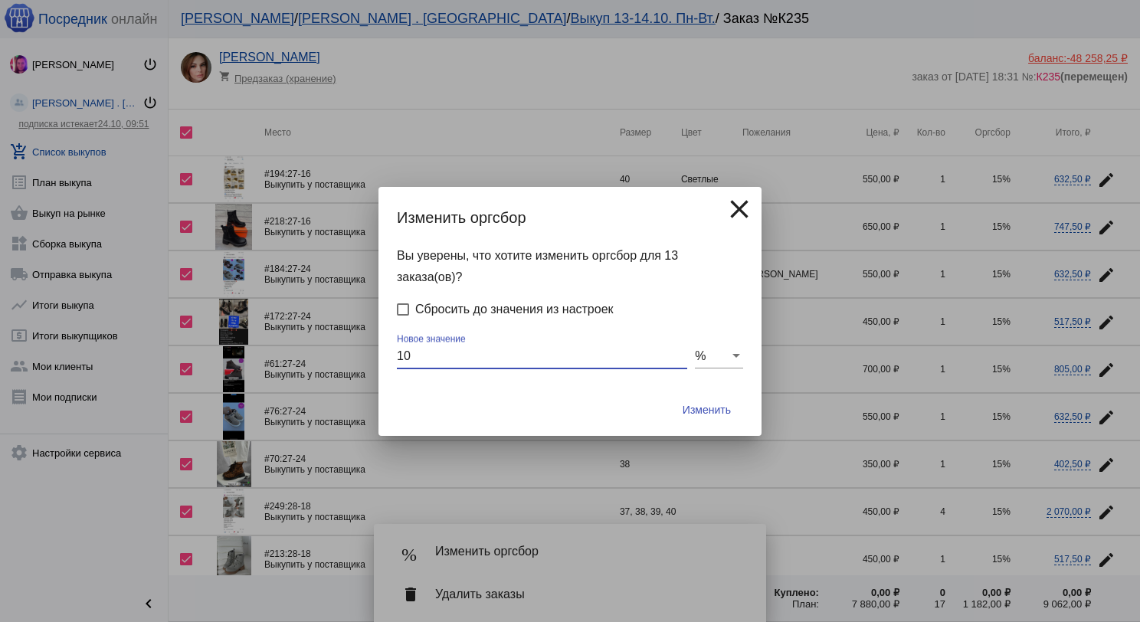
checkbox input "false"
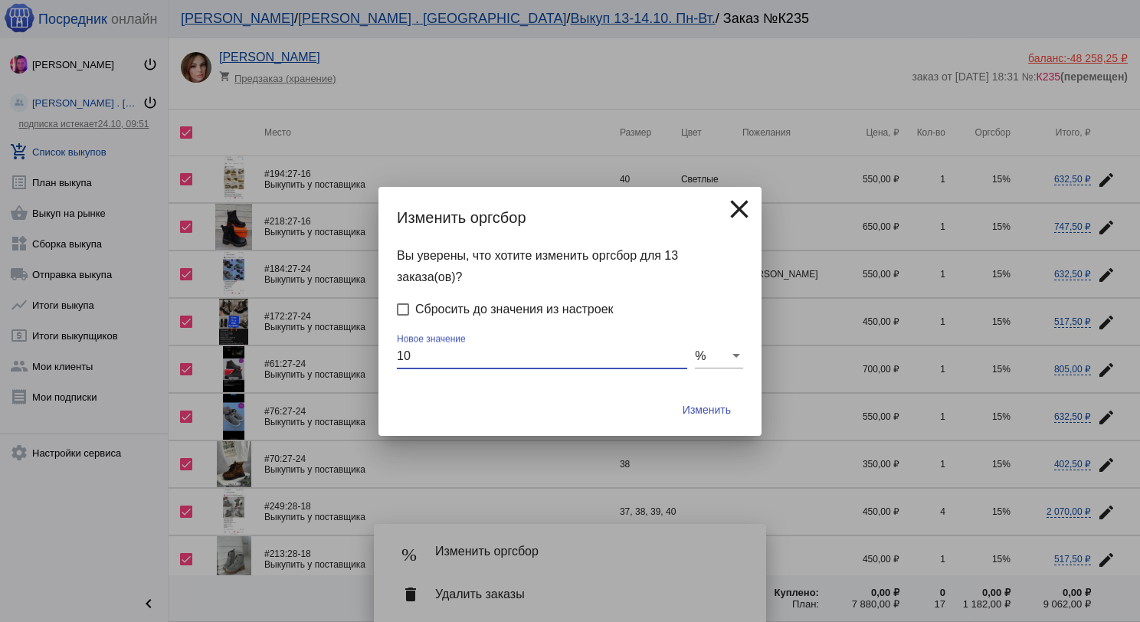
checkbox input "false"
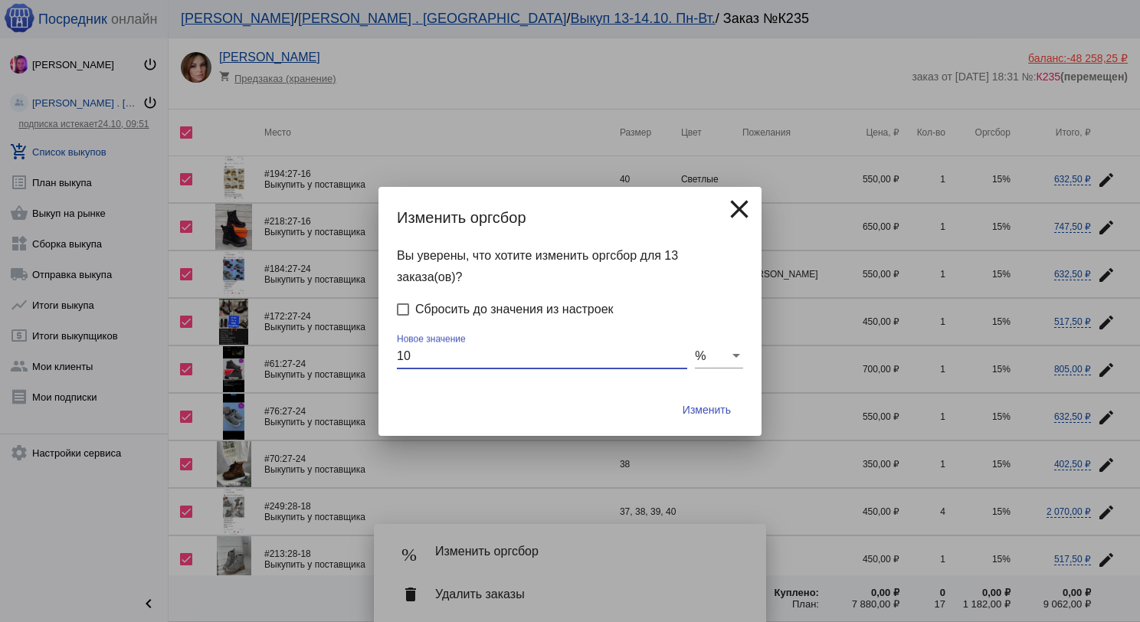
checkbox input "false"
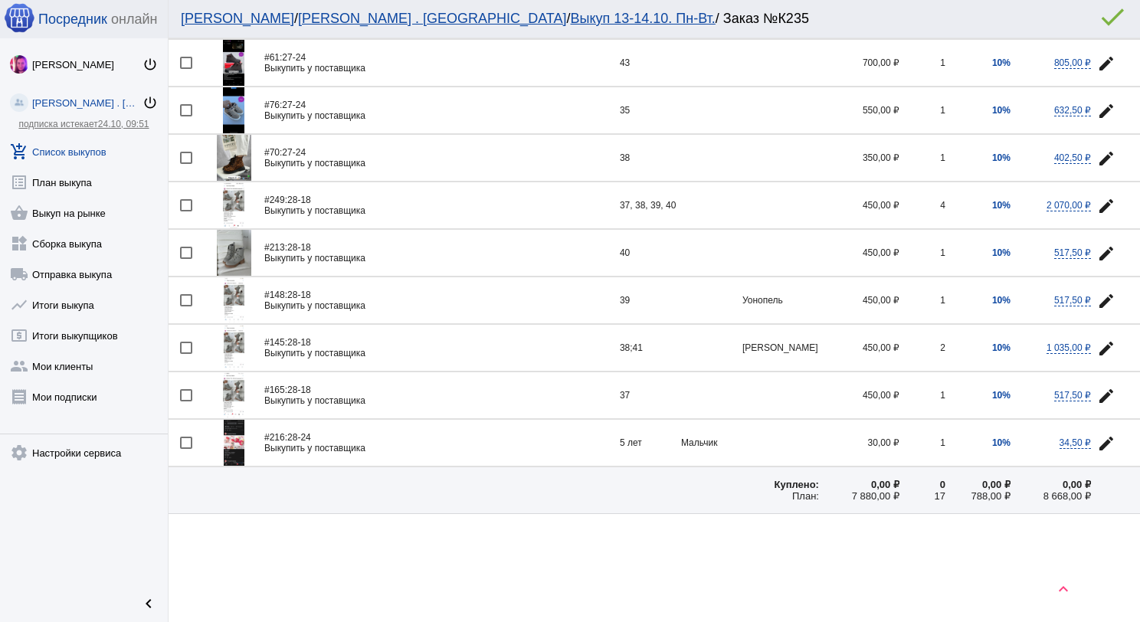
scroll to position [309, 0]
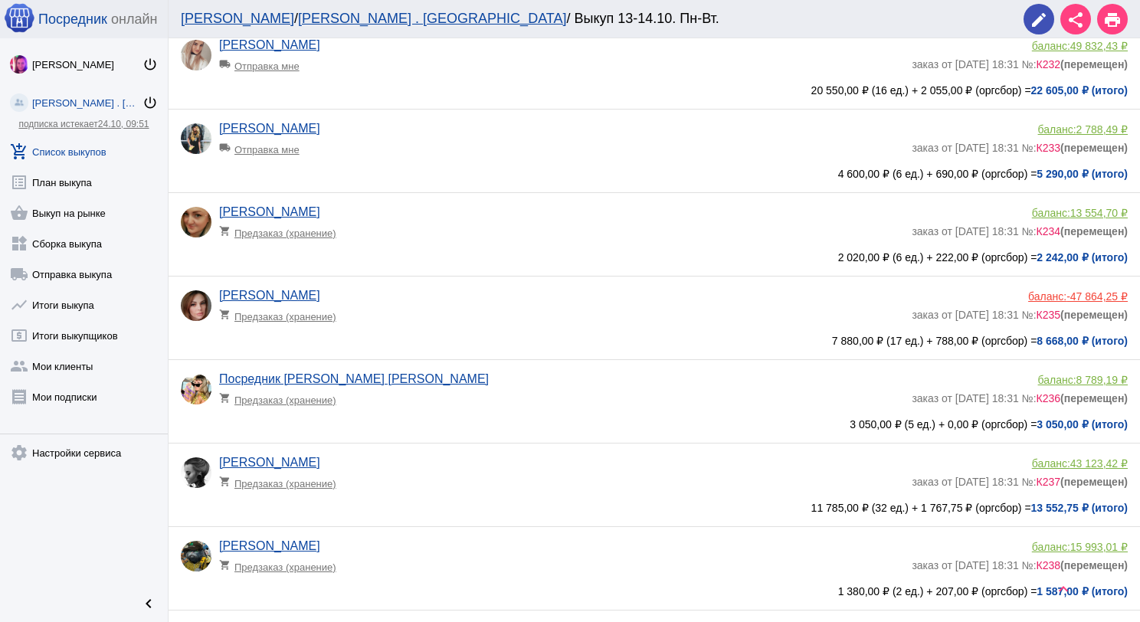
scroll to position [613, 0]
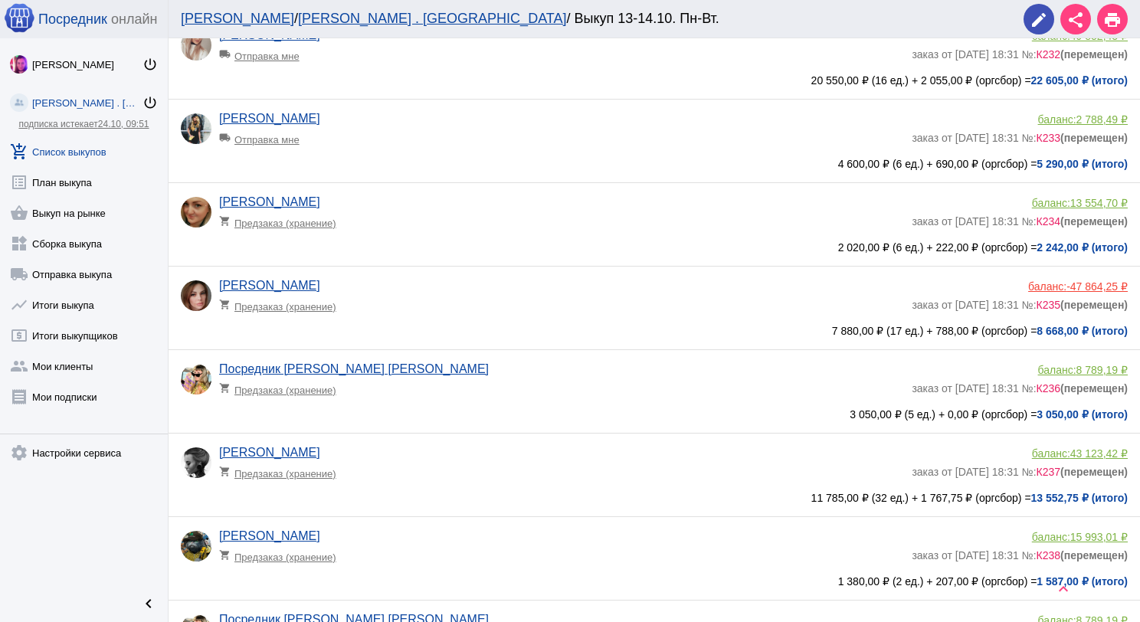
click at [493, 378] on div "Посредник Тк Садовод [PERSON_NAME] shopping_cart Предзаказ (хранение)" at bounding box center [565, 382] width 692 height 41
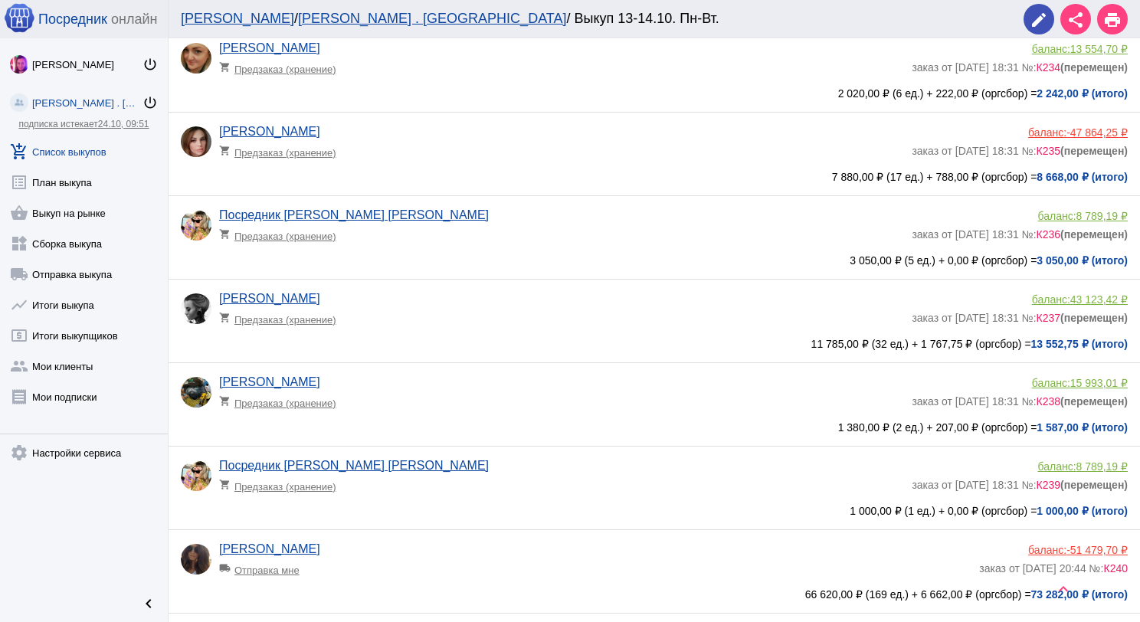
scroll to position [843, 0]
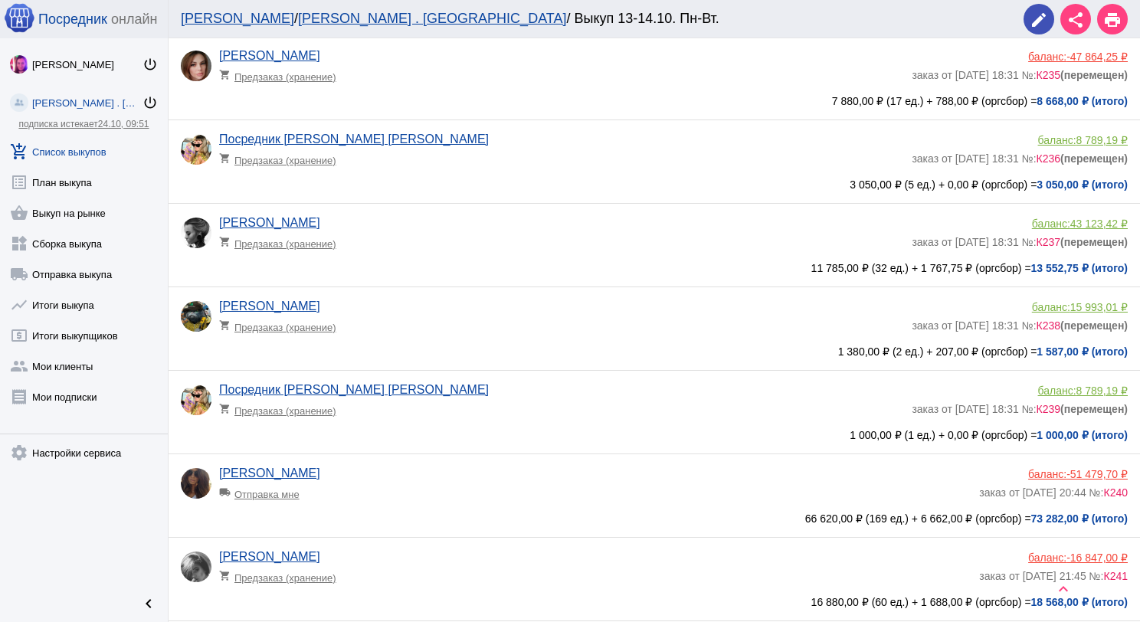
click at [522, 341] on div "[PERSON_NAME] shopping_cart Предзаказ (хранение)" at bounding box center [565, 319] width 692 height 41
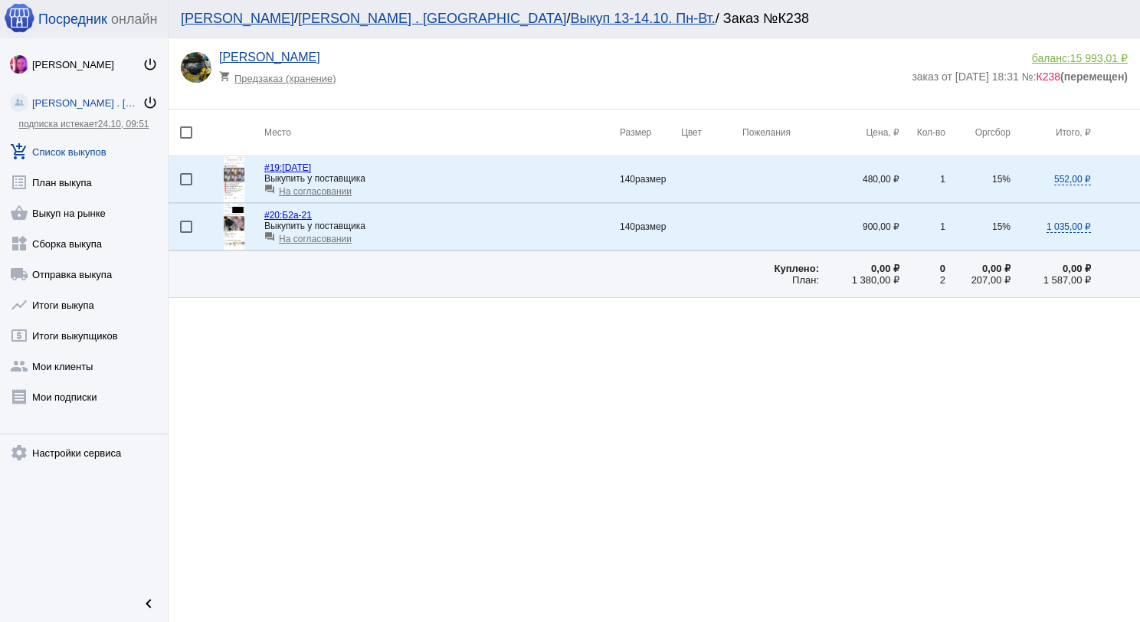
click at [189, 129] on div at bounding box center [186, 132] width 12 height 12
click at [186, 139] on input "checkbox" at bounding box center [185, 139] width 1 height 1
checkbox input "true"
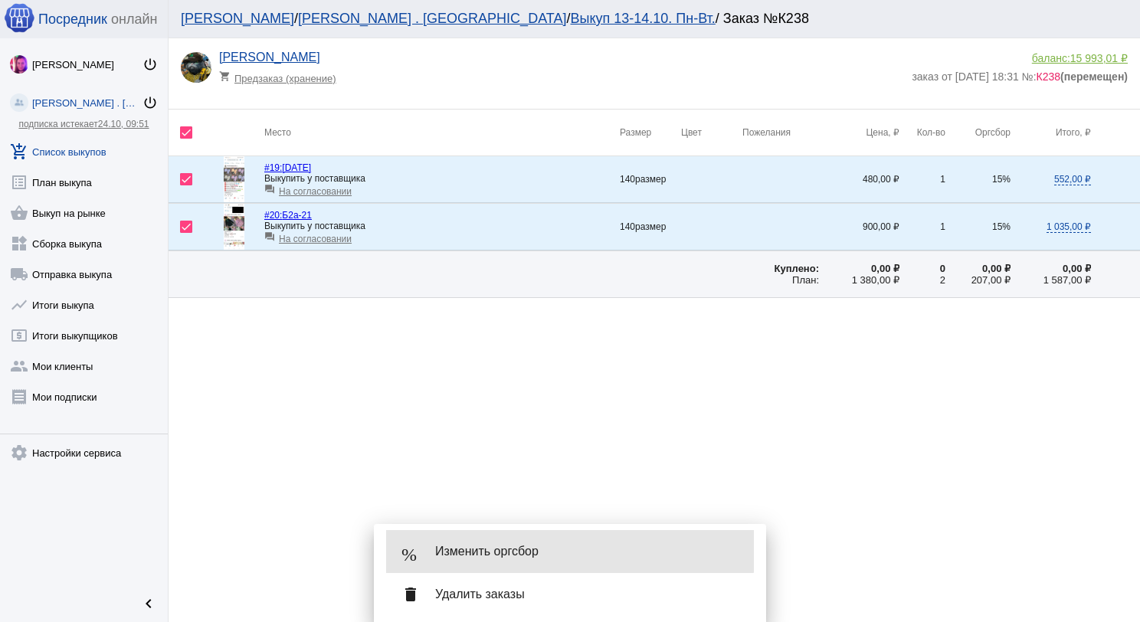
click at [525, 539] on div "% Изменить оргсбор" at bounding box center [570, 551] width 368 height 43
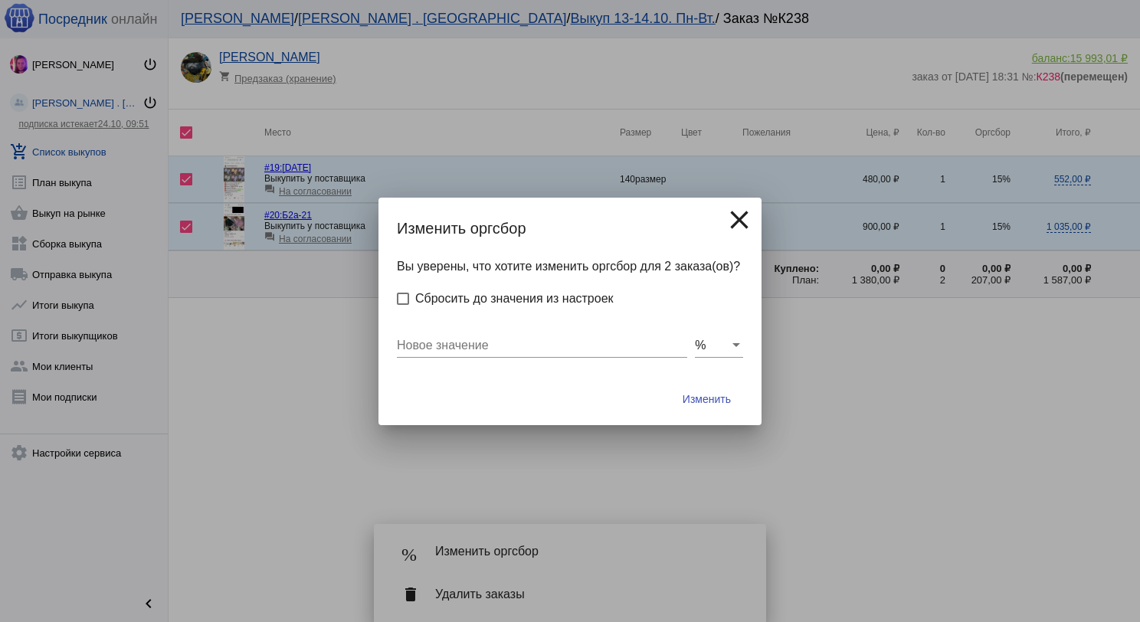
click at [451, 353] on div "Новое значение" at bounding box center [542, 340] width 290 height 34
type input "10"
click at [670, 385] on button "Изменить" at bounding box center [706, 399] width 73 height 28
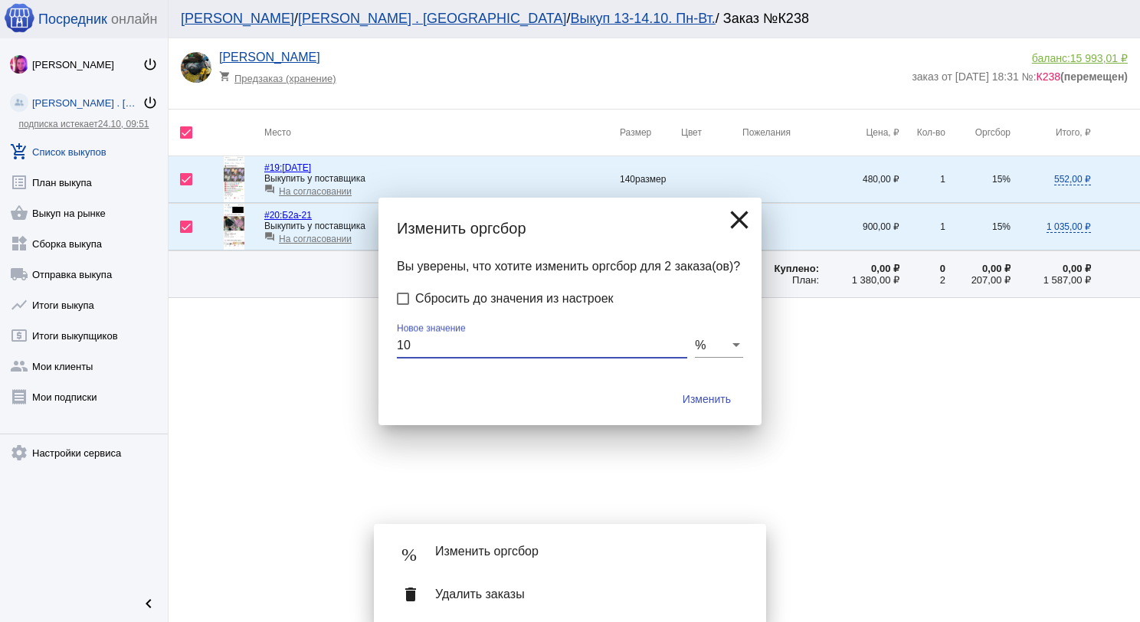
checkbox input "false"
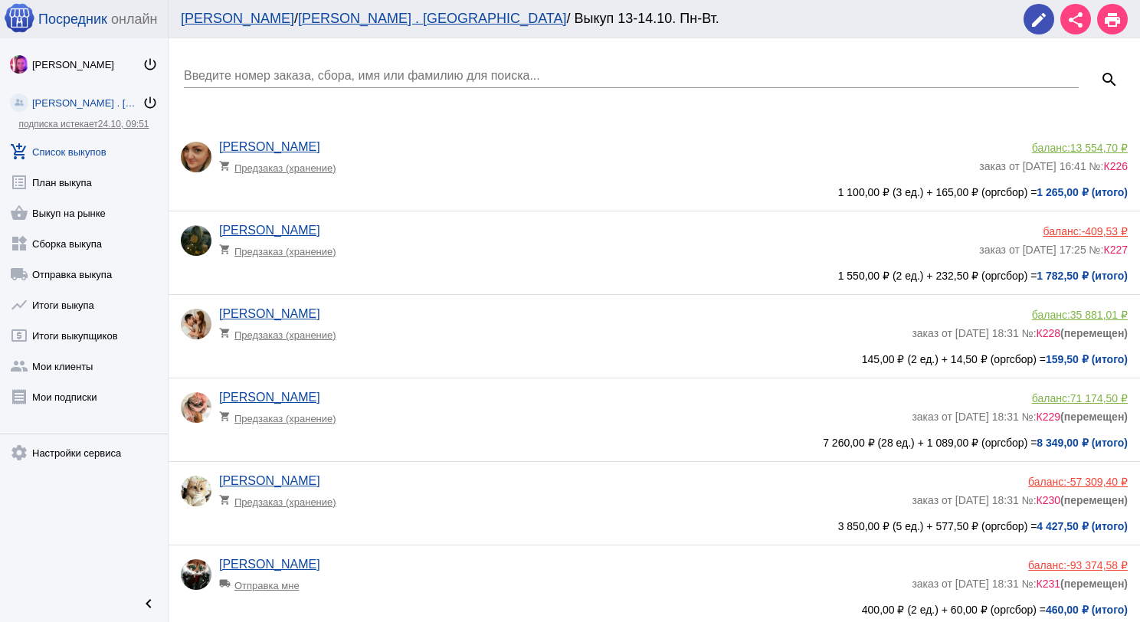
click at [97, 155] on link "add_shopping_cart Список выкупов" at bounding box center [84, 148] width 168 height 31
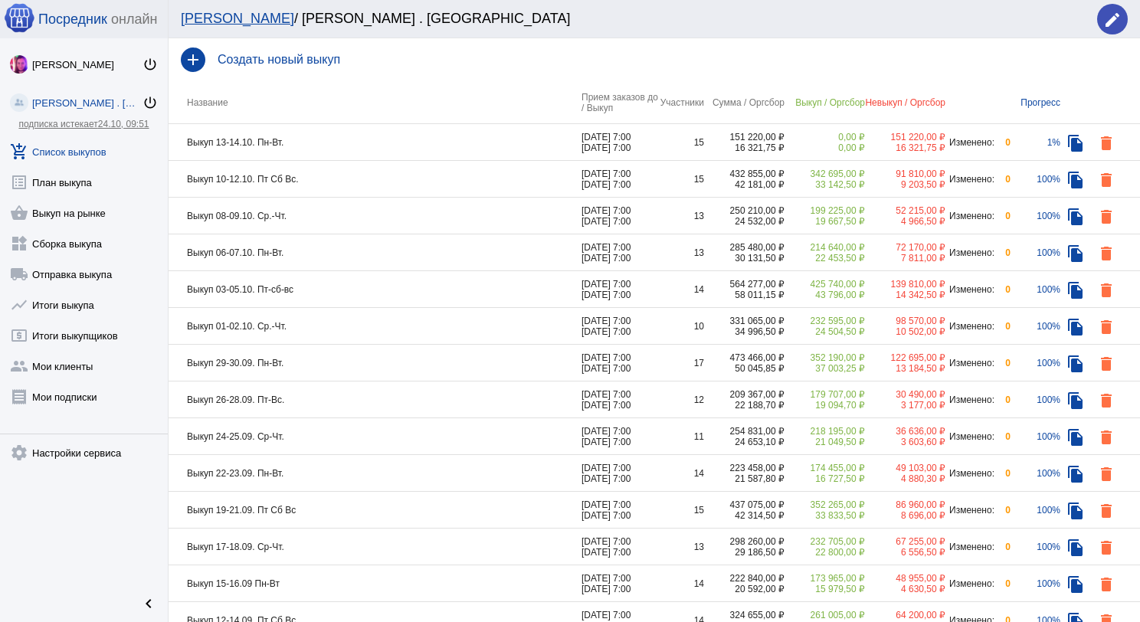
click at [367, 185] on td "Выкуп 10-12.10. Пт Сб Вс." at bounding box center [375, 179] width 413 height 37
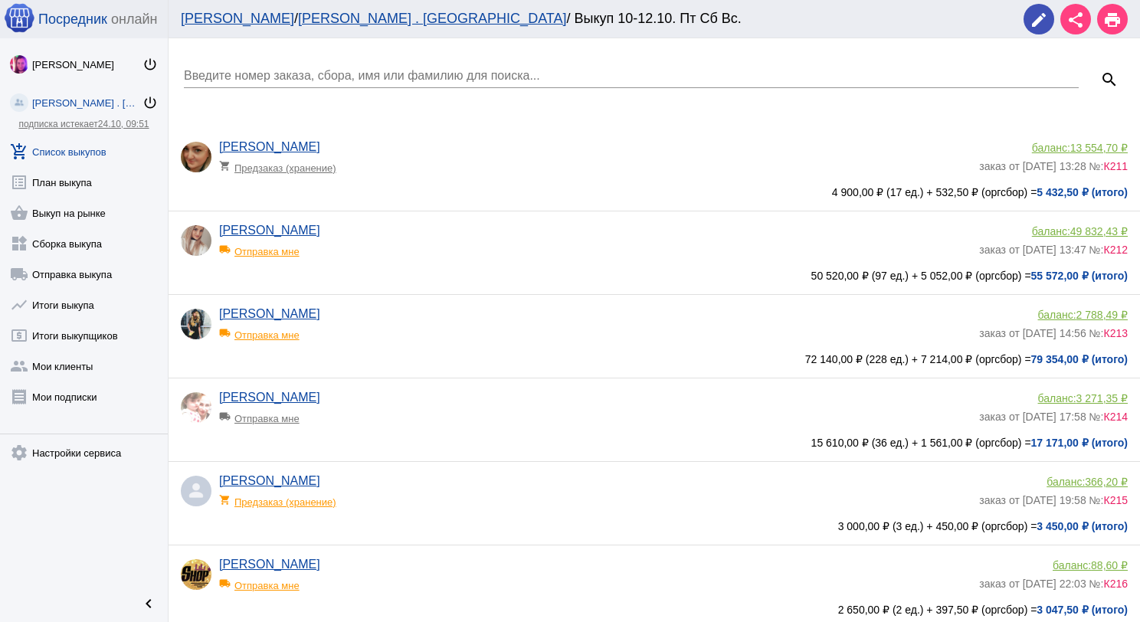
click at [496, 175] on div "[PERSON_NAME] shopping_cart Предзаказ (хранение)" at bounding box center [599, 160] width 760 height 41
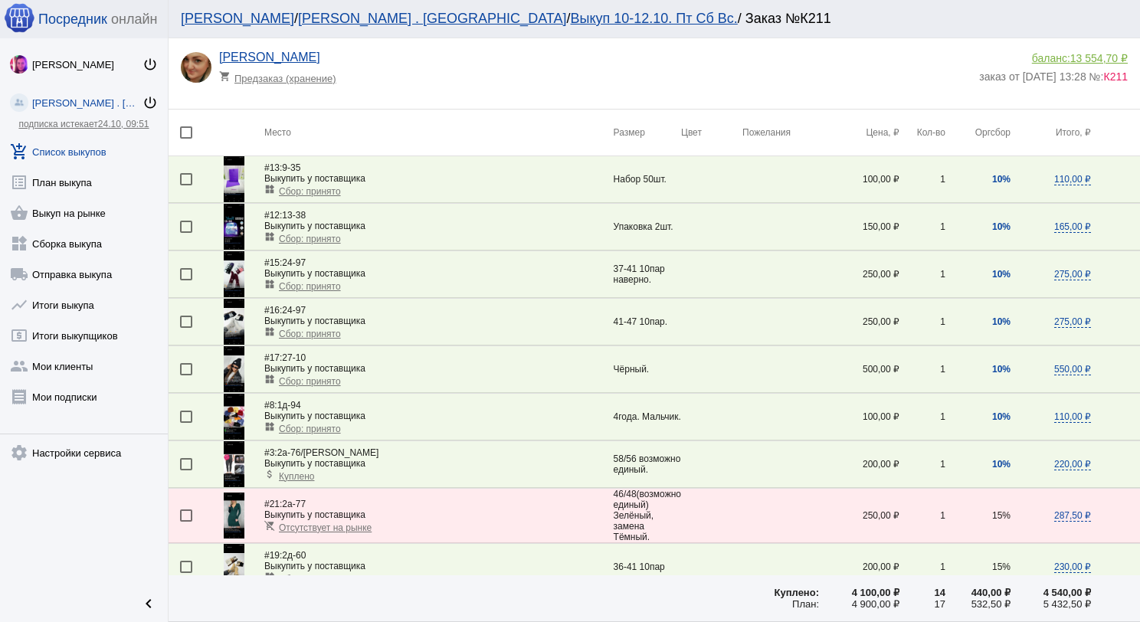
click at [185, 129] on div at bounding box center [186, 132] width 12 height 12
click at [185, 139] on input "checkbox" at bounding box center [185, 139] width 1 height 1
checkbox input "true"
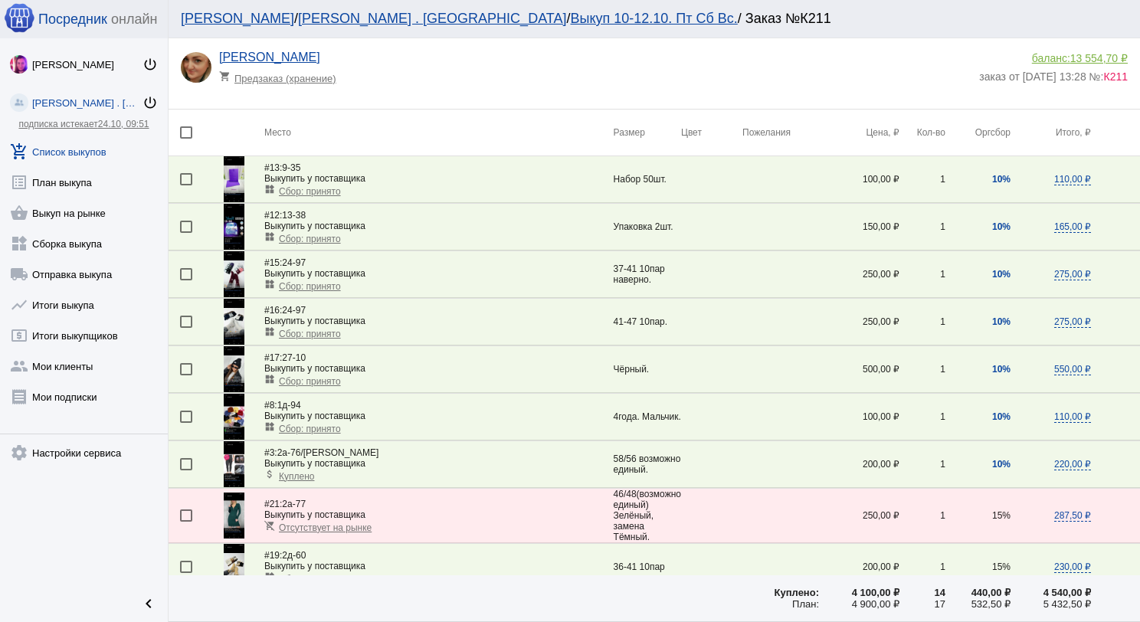
checkbox input "true"
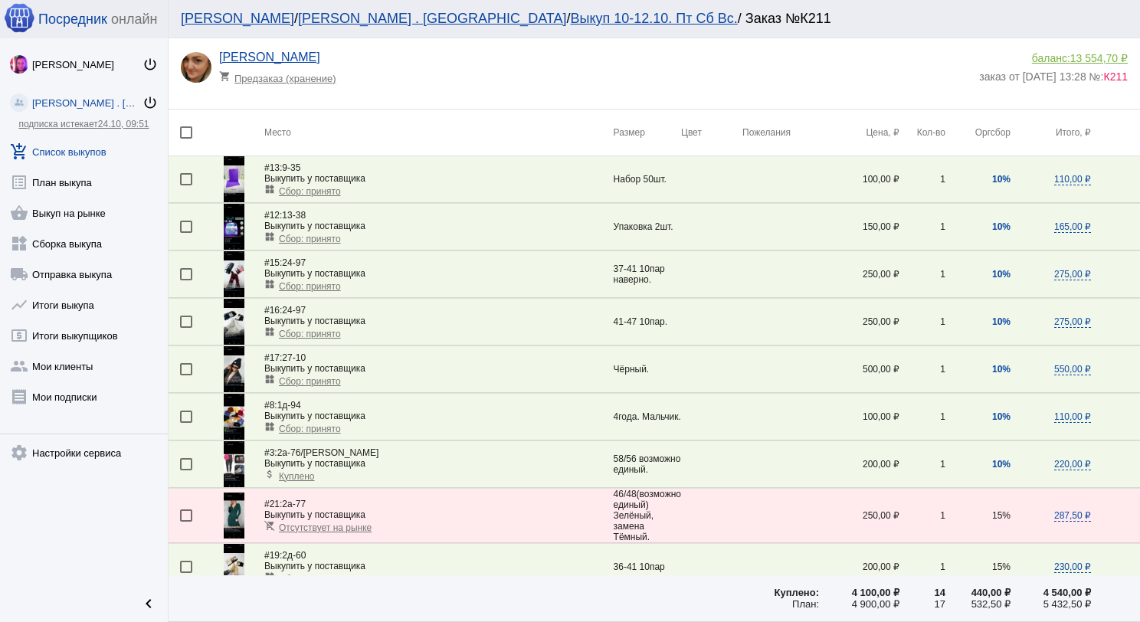
checkbox input "true"
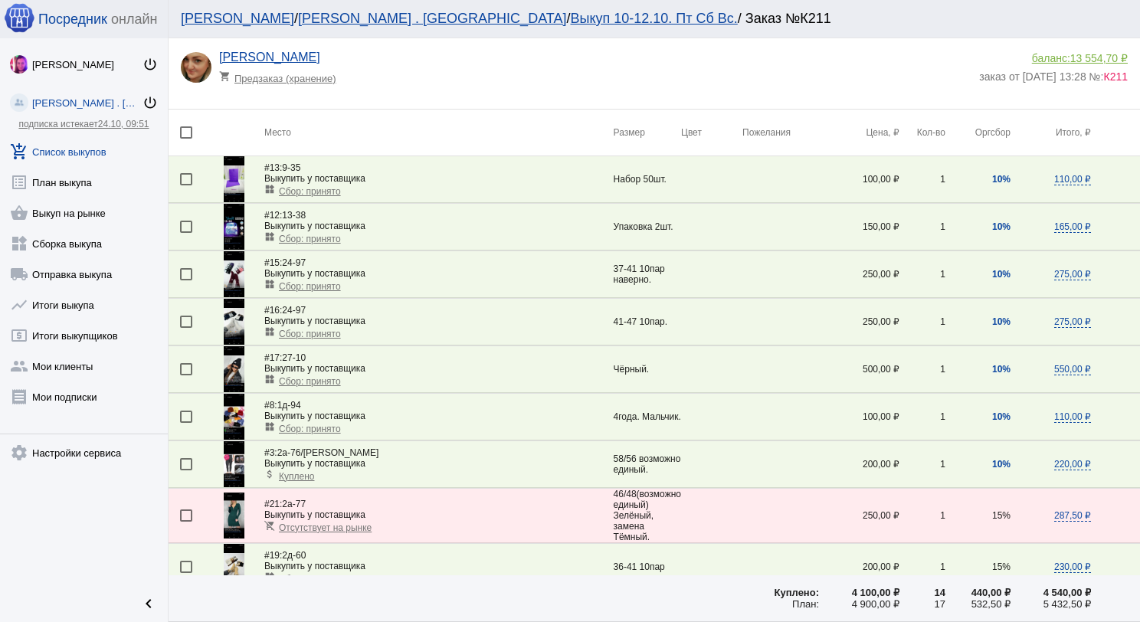
checkbox input "true"
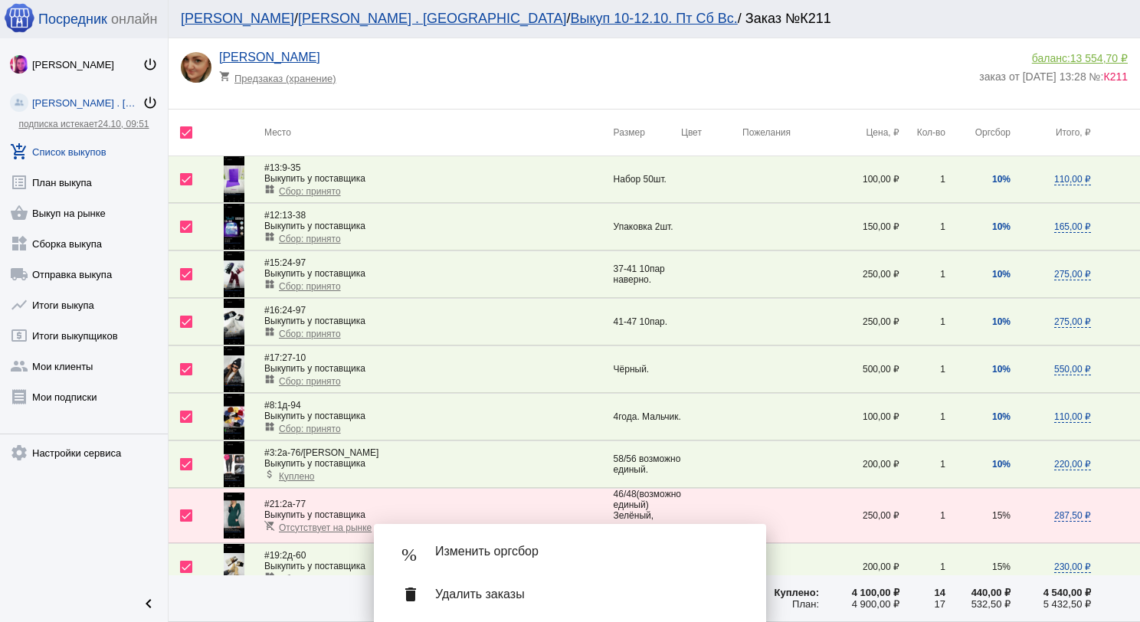
click at [518, 537] on div "% Изменить оргсбор" at bounding box center [570, 551] width 368 height 43
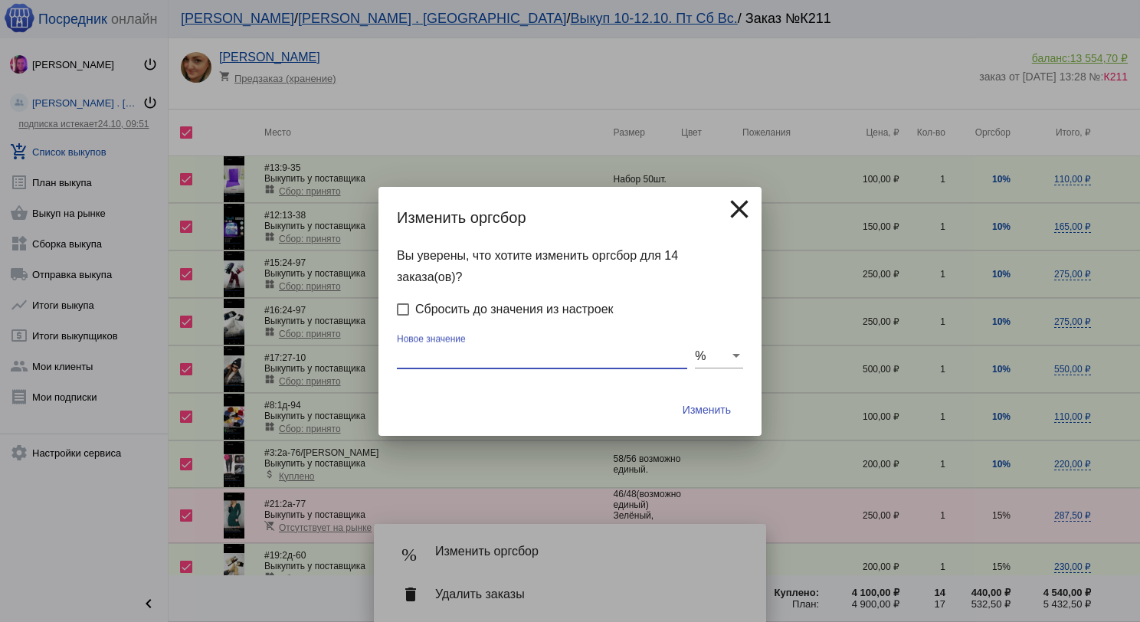
click at [458, 352] on input "Новое значение" at bounding box center [542, 356] width 290 height 14
type input "10"
click at [670, 396] on button "Изменить" at bounding box center [706, 410] width 73 height 28
checkbox input "false"
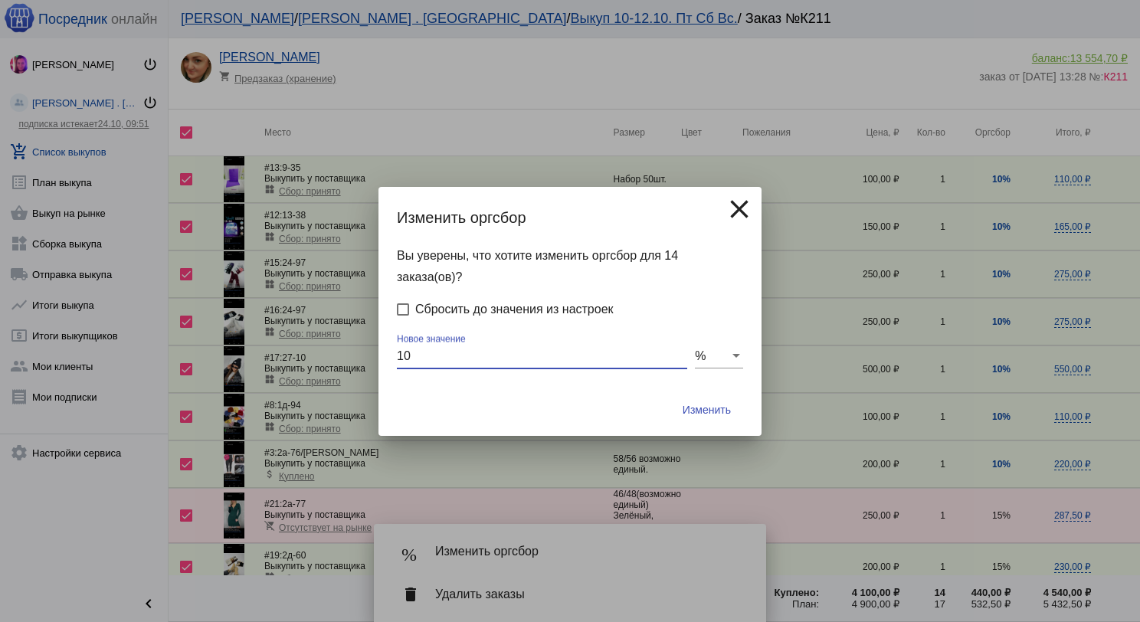
checkbox input "false"
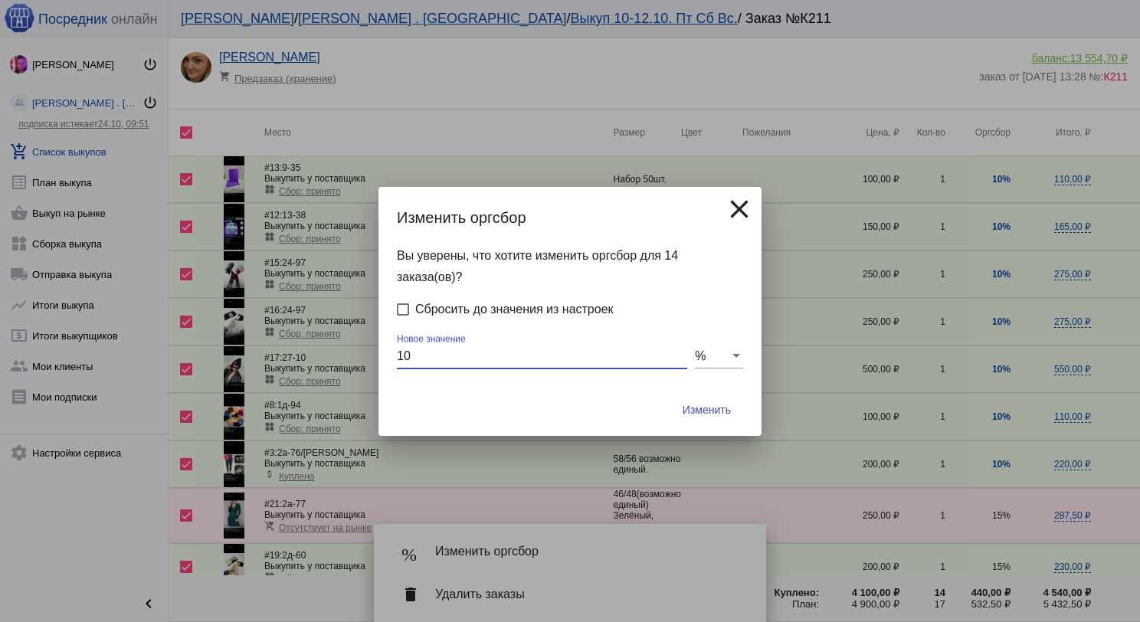
checkbox input "false"
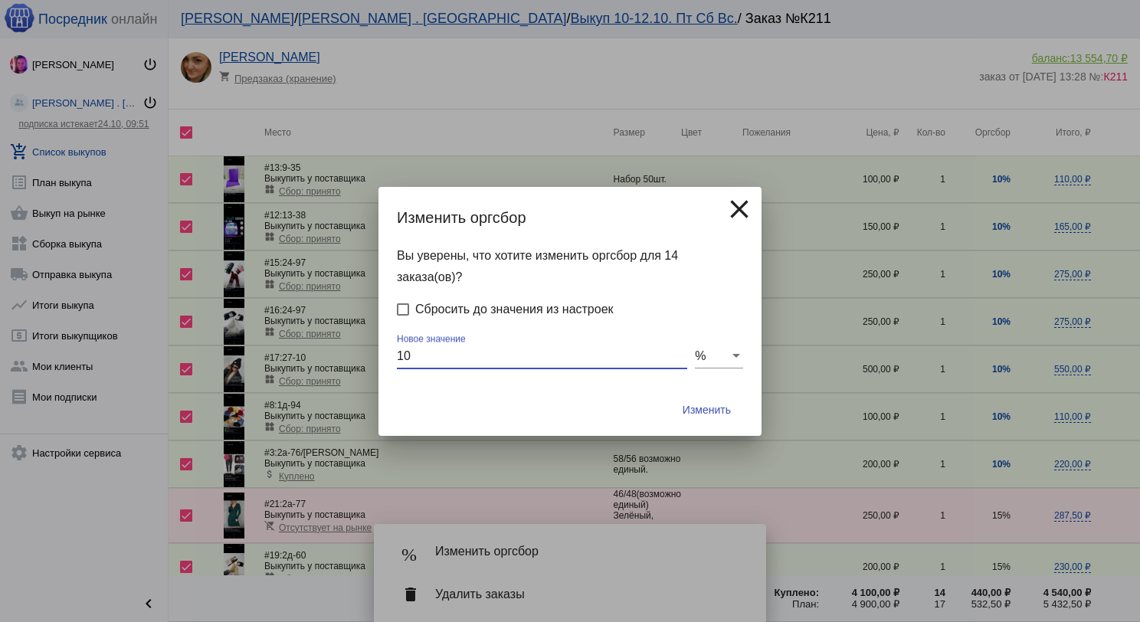
checkbox input "false"
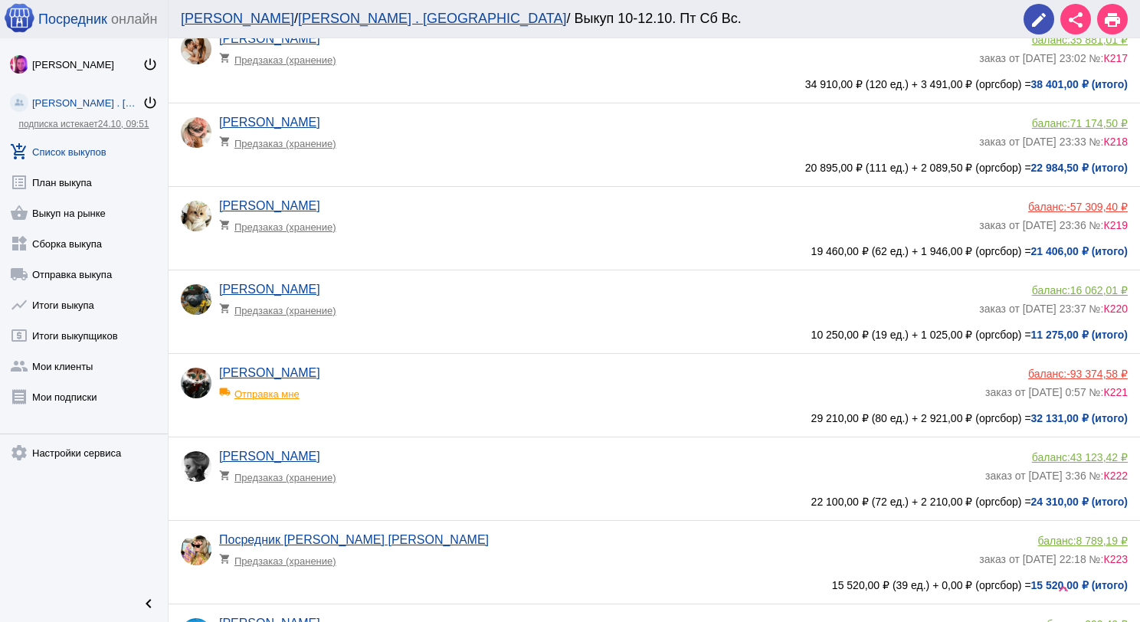
scroll to position [613, 0]
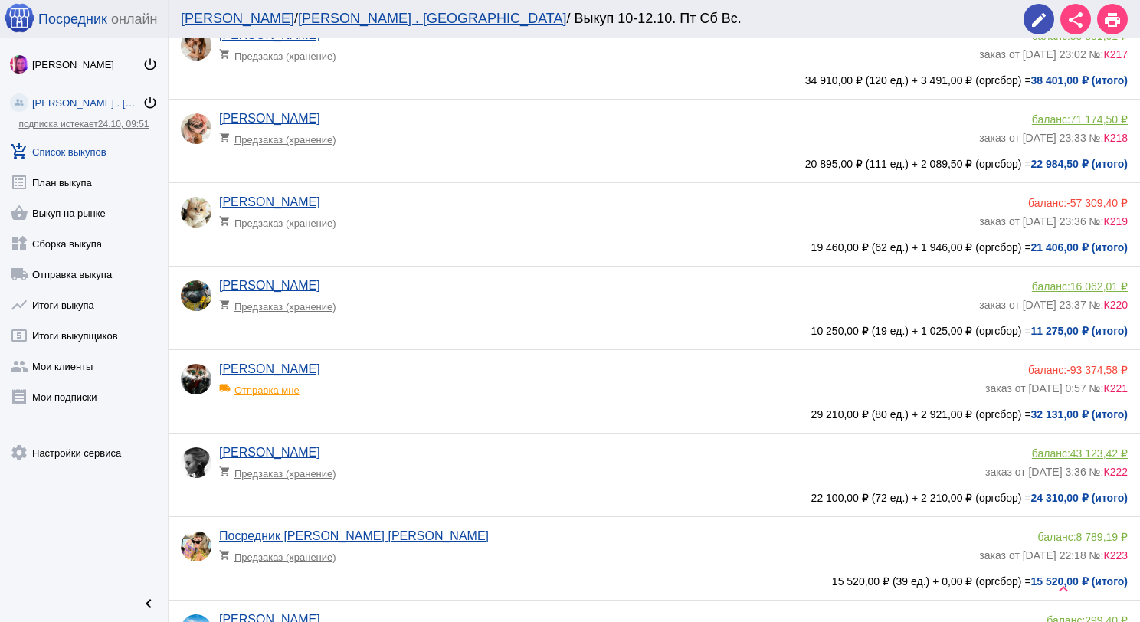
click at [473, 311] on app-delivery-type "shopping_cart Предзаказ (хранение)" at bounding box center [595, 303] width 752 height 20
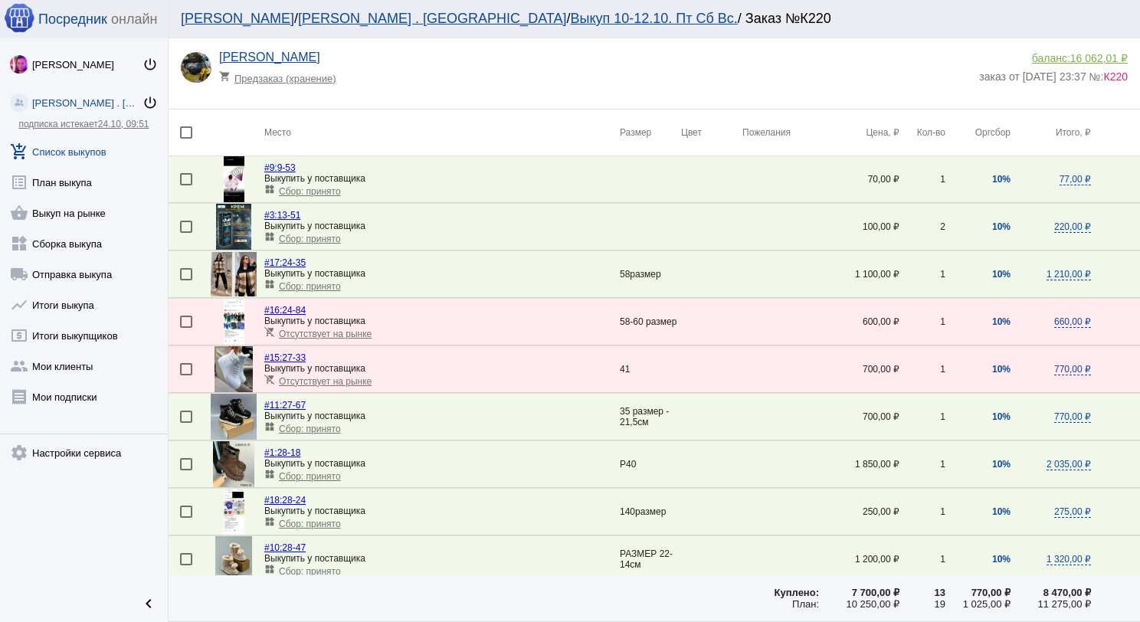
click at [187, 132] on div at bounding box center [186, 132] width 12 height 12
click at [186, 139] on input "checkbox" at bounding box center [185, 139] width 1 height 1
checkbox input "true"
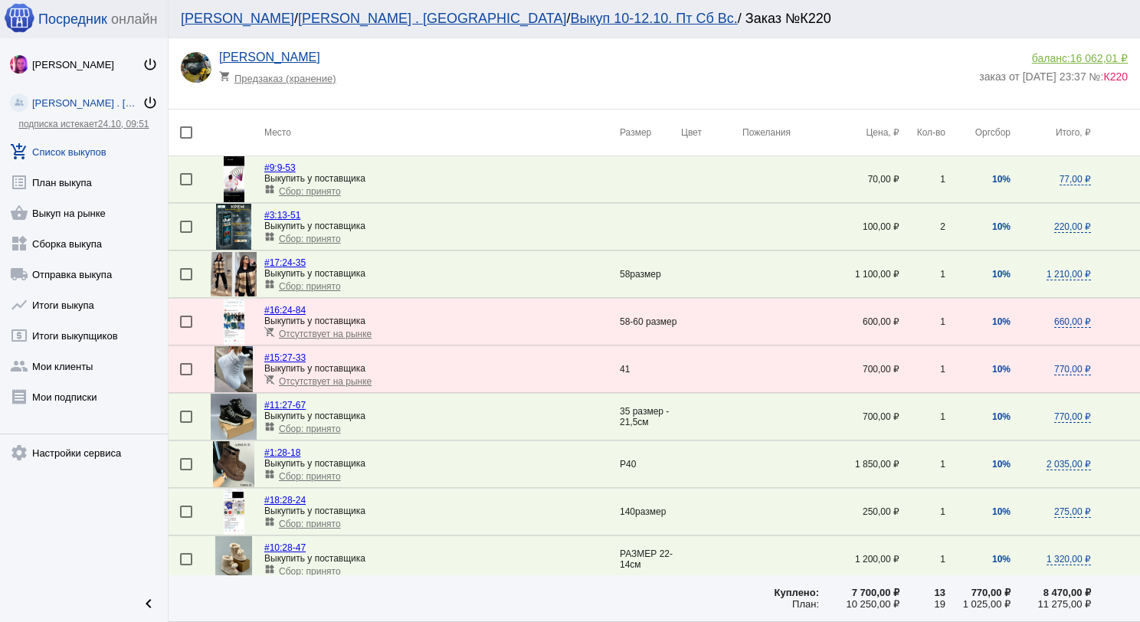
checkbox input "true"
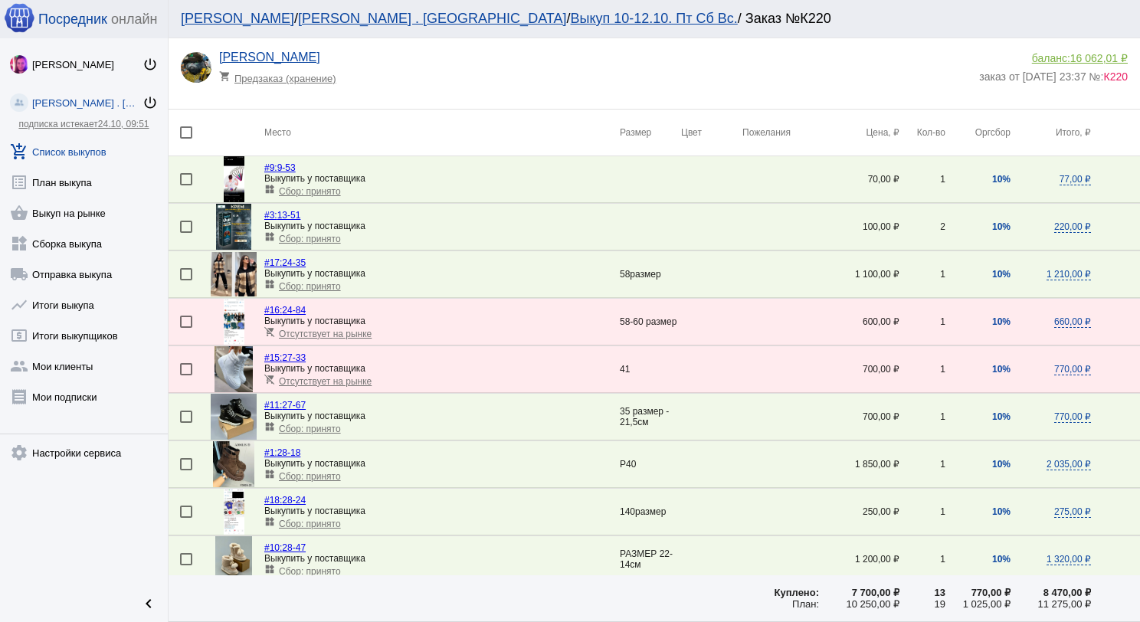
checkbox input "true"
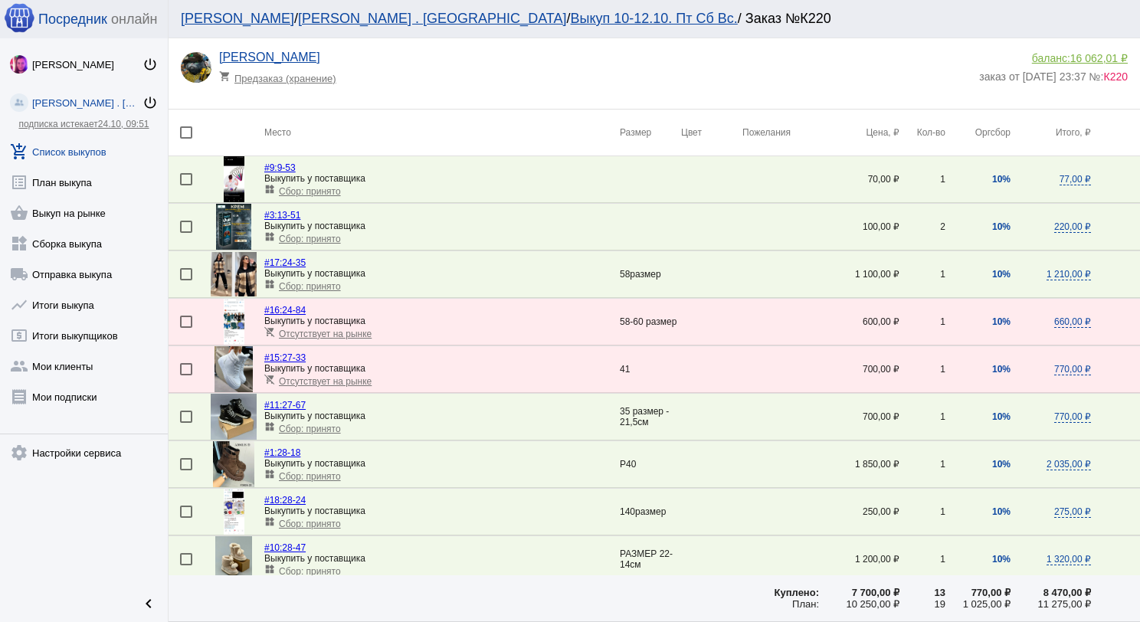
checkbox input "true"
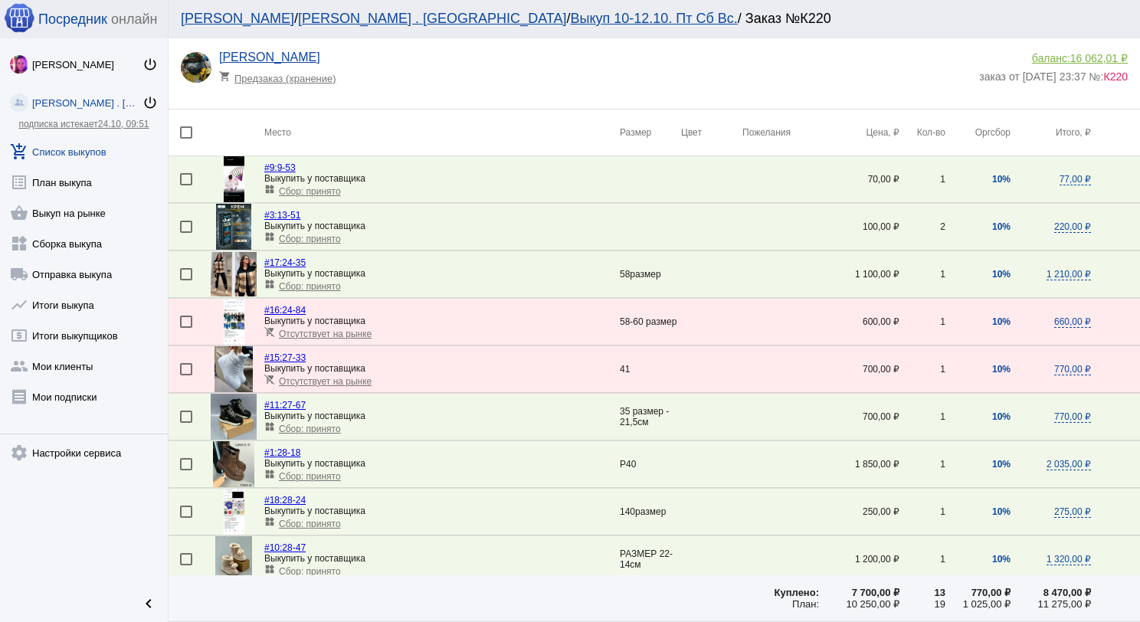
checkbox input "true"
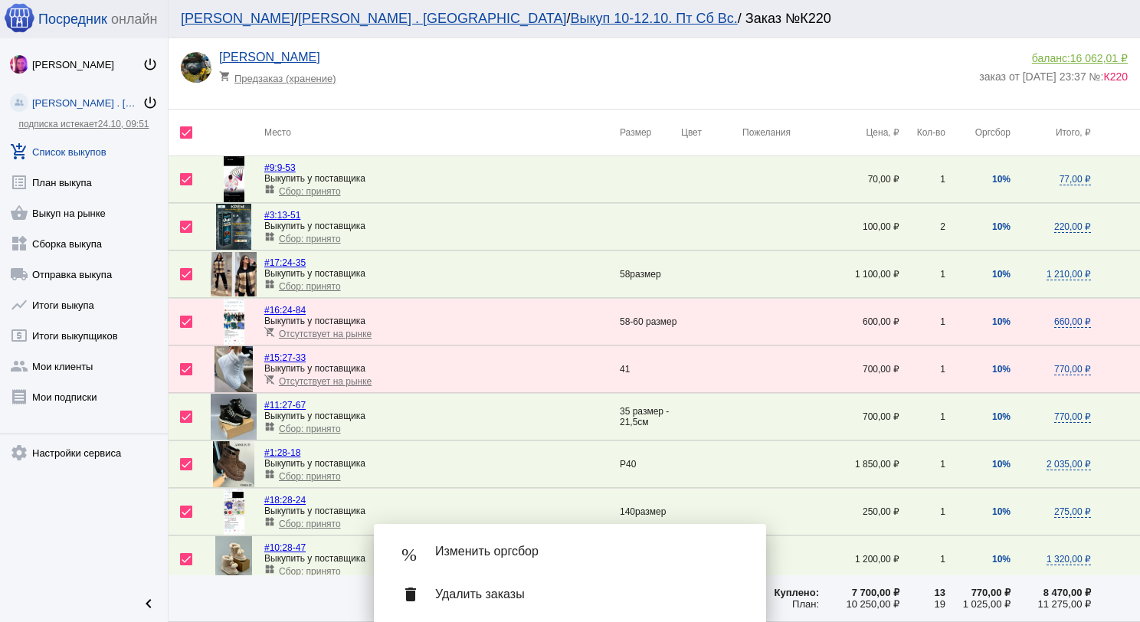
click at [568, 536] on div "% Изменить оргсбор" at bounding box center [570, 551] width 368 height 43
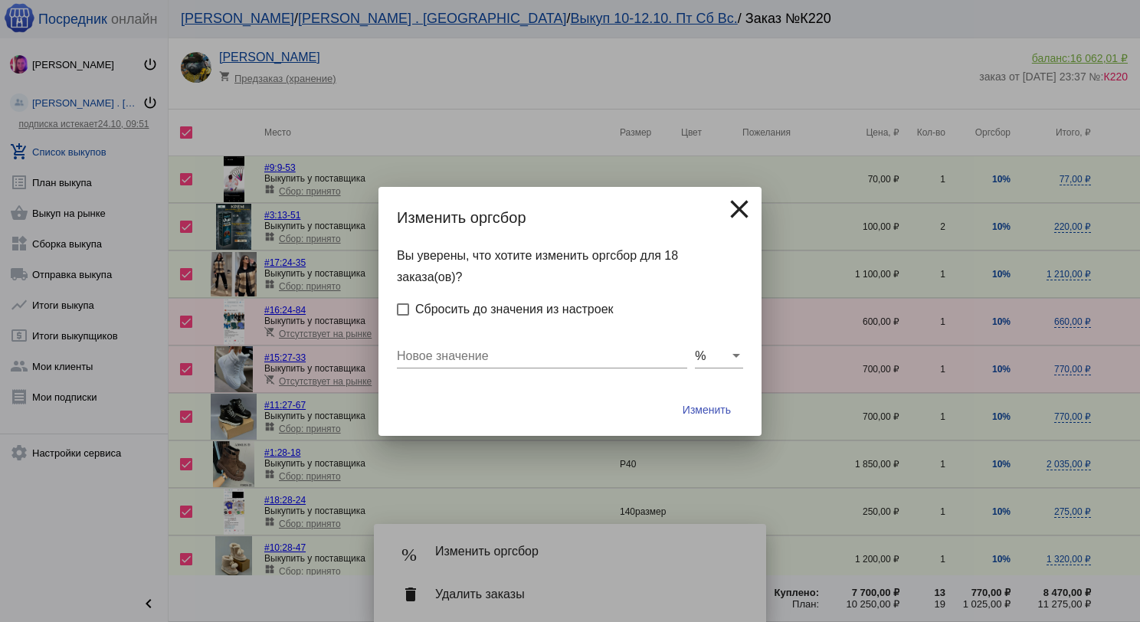
click at [504, 363] on div "Новое значение" at bounding box center [542, 351] width 290 height 34
type input "10"
click at [670, 396] on button "Изменить" at bounding box center [706, 410] width 73 height 28
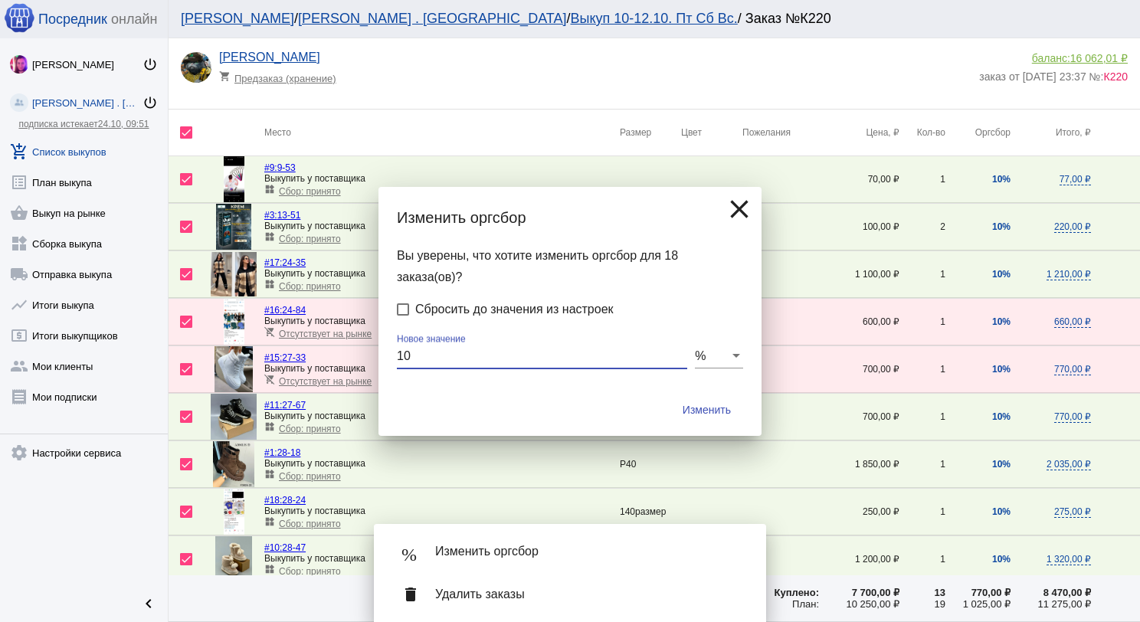
checkbox input "false"
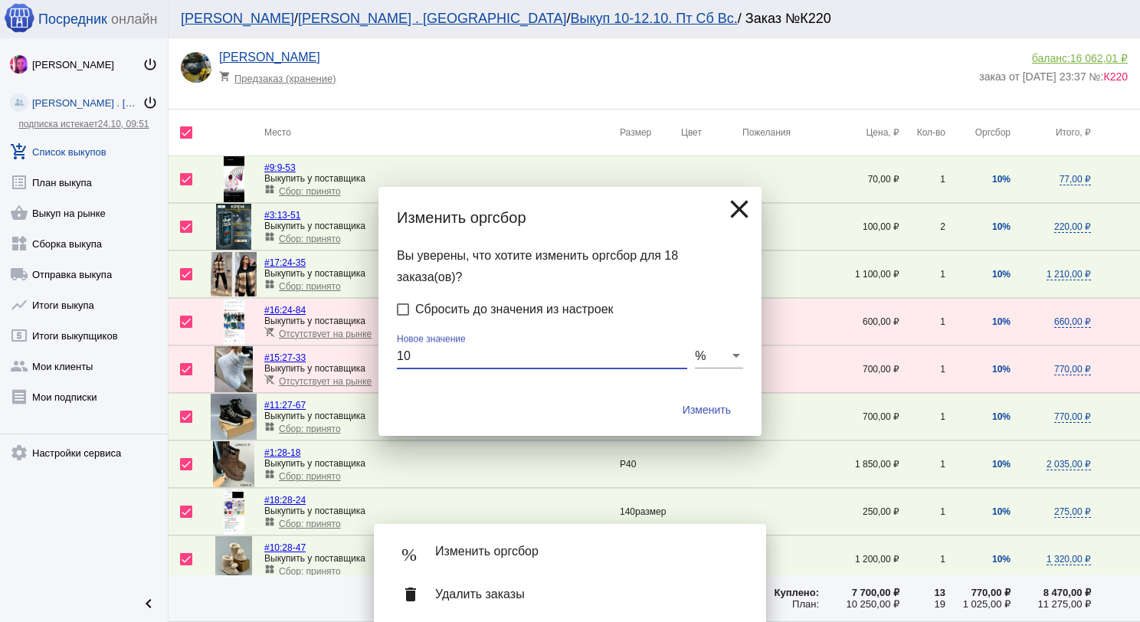
checkbox input "false"
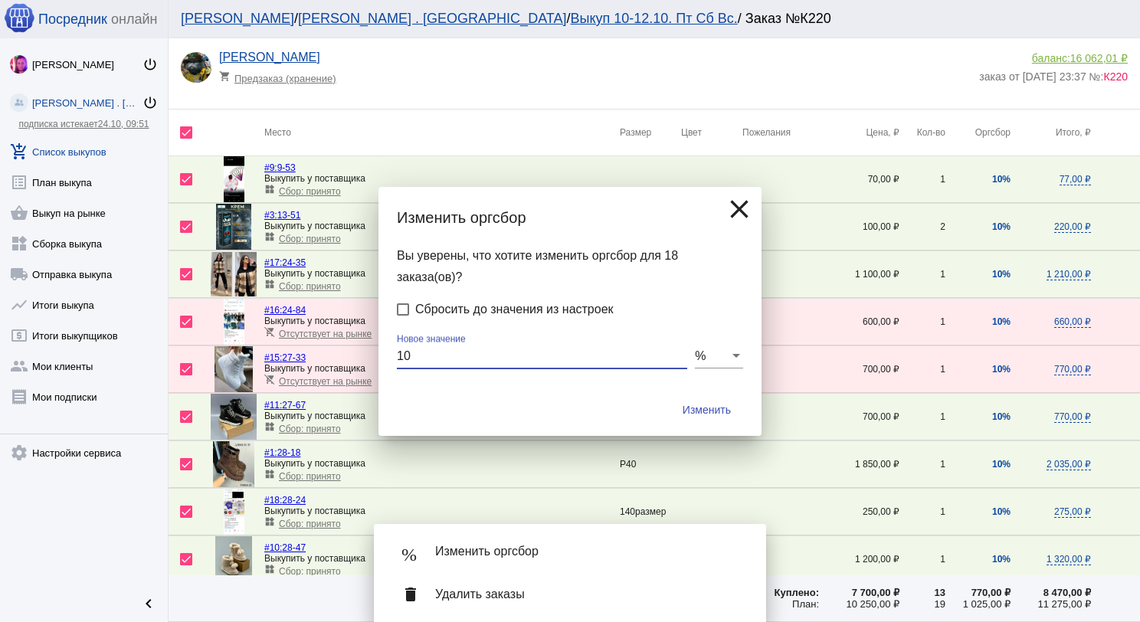
checkbox input "false"
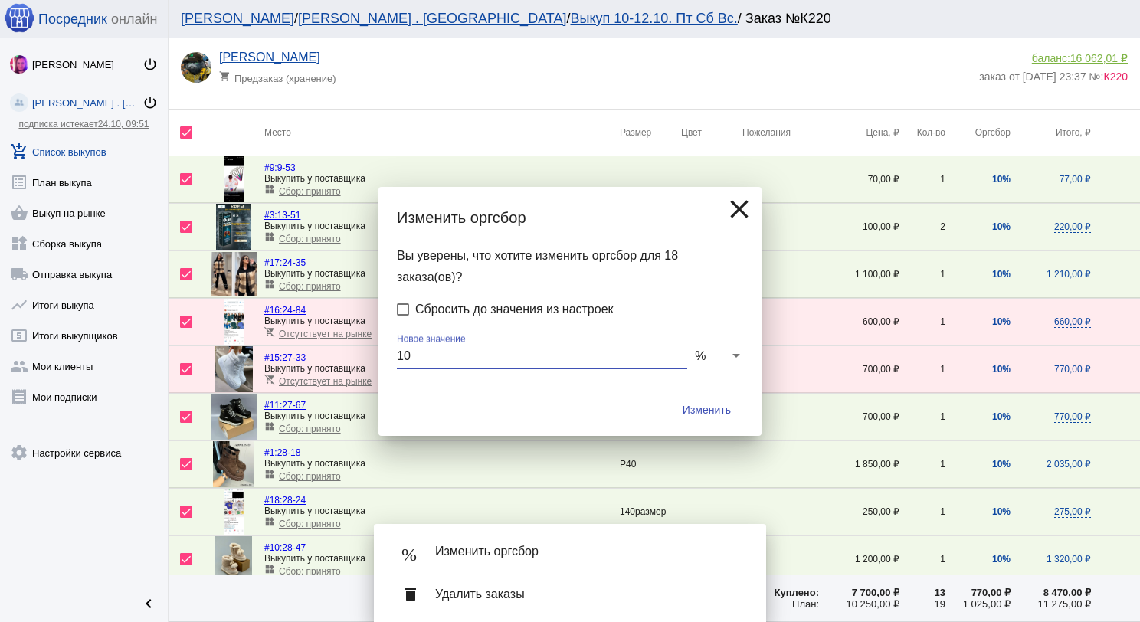
checkbox input "false"
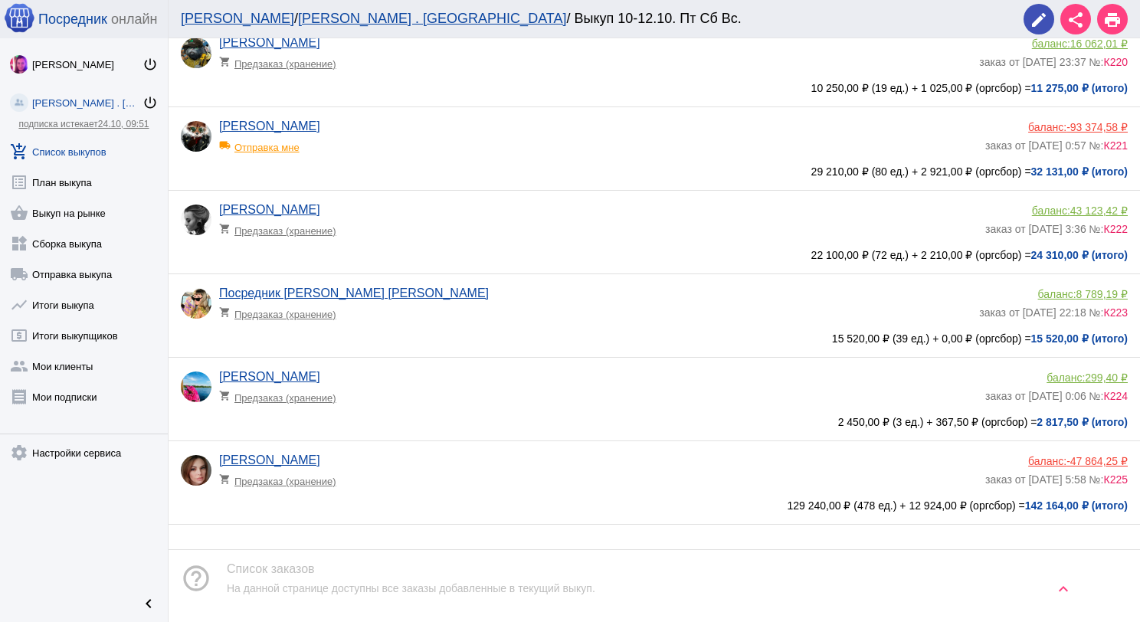
scroll to position [908, 0]
